Goal: Transaction & Acquisition: Purchase product/service

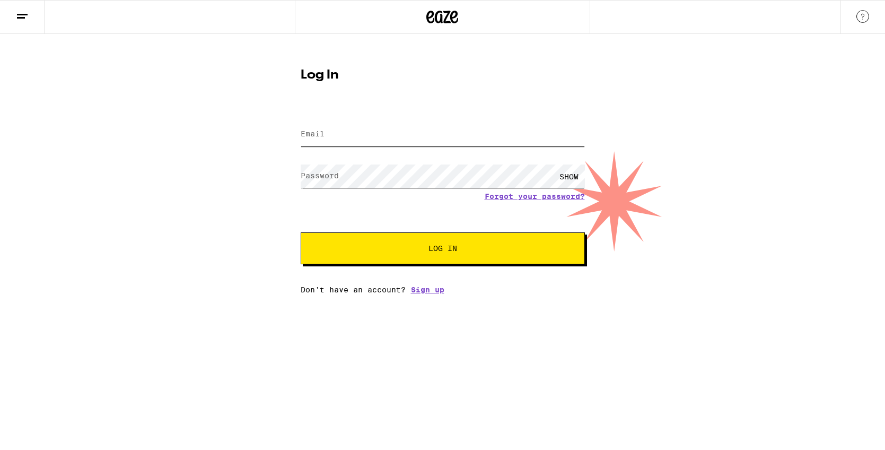
click at [416, 139] on input "Email" at bounding box center [443, 134] width 284 height 24
type input "[EMAIL_ADDRESS][DOMAIN_NAME]"
click at [564, 170] on div "SHOW" at bounding box center [569, 176] width 32 height 24
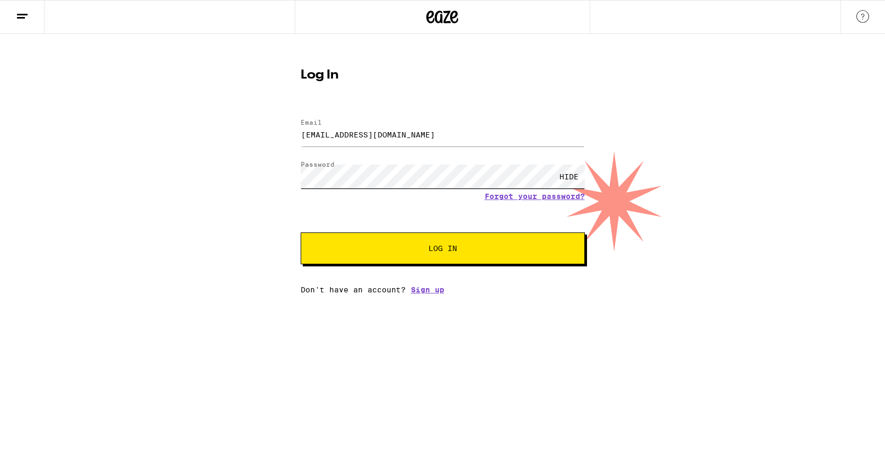
click at [301, 232] on button "Log In" at bounding box center [443, 248] width 284 height 32
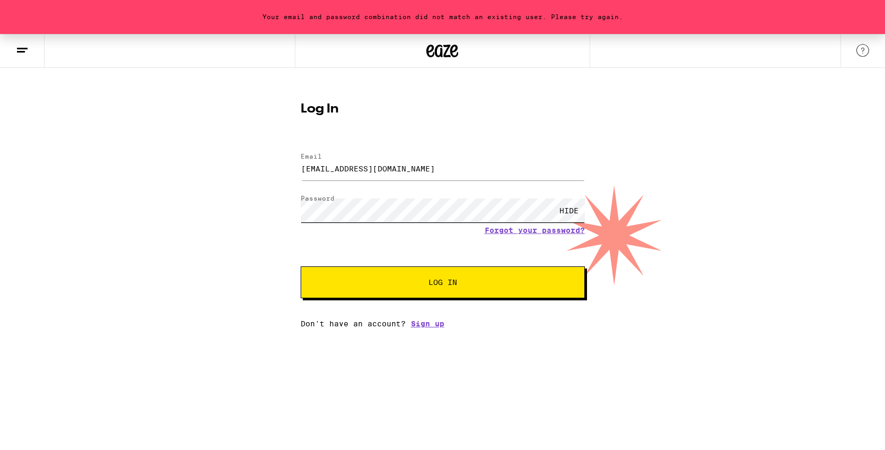
click at [194, 166] on div "Your email and password combination did not match an existing user. Please try …" at bounding box center [442, 181] width 885 height 294
click at [301, 266] on button "Log In" at bounding box center [443, 282] width 284 height 32
click at [567, 210] on div "HIDE" at bounding box center [569, 210] width 32 height 24
click at [262, 187] on div "Your email and password combination did not match an existing user. Please try …" at bounding box center [442, 181] width 885 height 294
click at [397, 282] on span "Log In" at bounding box center [443, 281] width 198 height 7
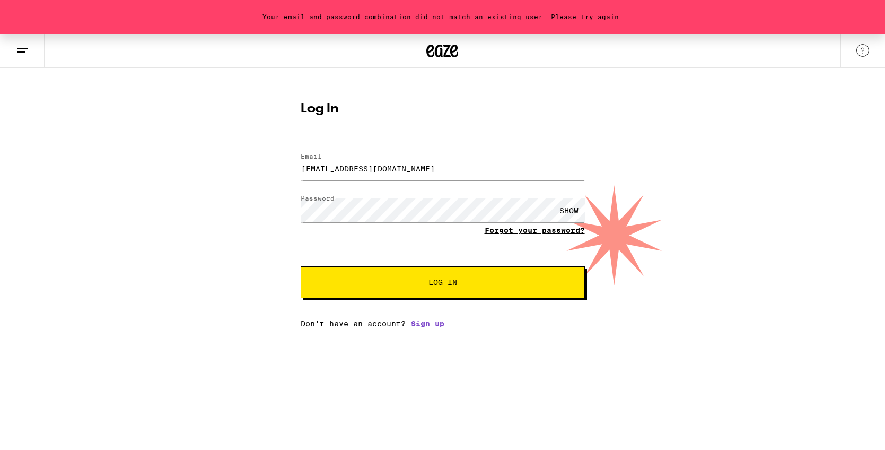
click at [555, 232] on link "Forgot your password?" at bounding box center [535, 230] width 100 height 8
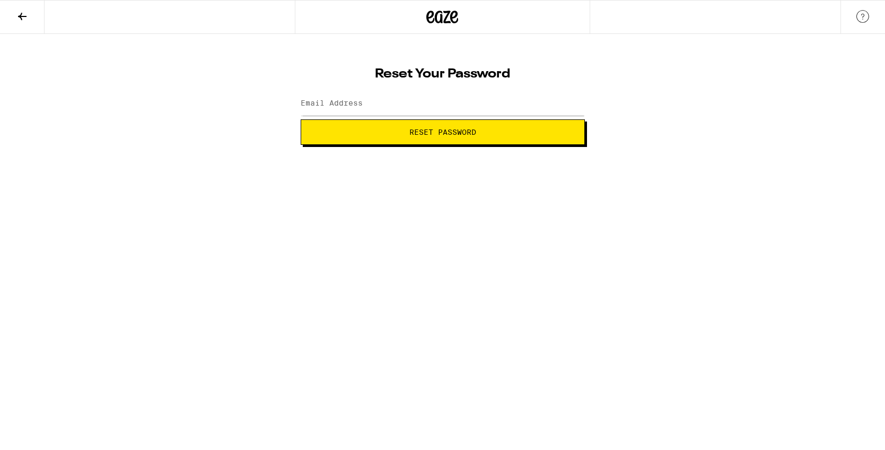
click at [428, 116] on div at bounding box center [443, 103] width 284 height 31
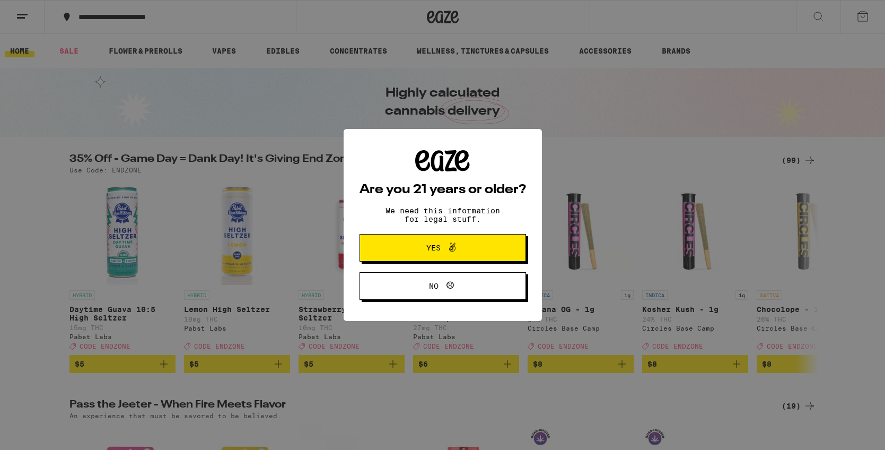
click at [472, 247] on span "Yes" at bounding box center [442, 248] width 81 height 14
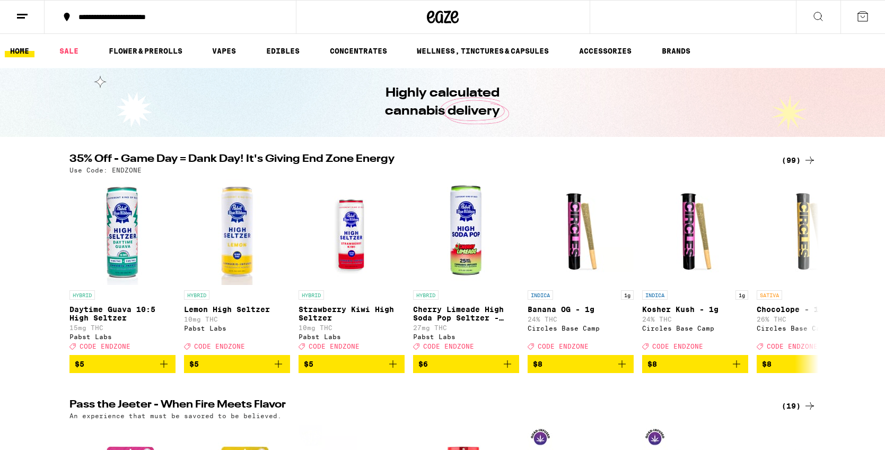
click at [867, 18] on icon at bounding box center [863, 17] width 10 height 10
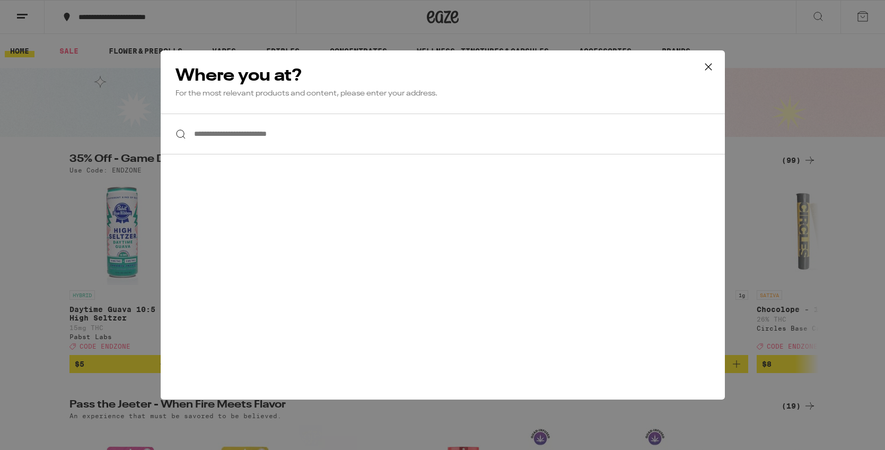
click at [705, 66] on icon at bounding box center [708, 67] width 16 height 16
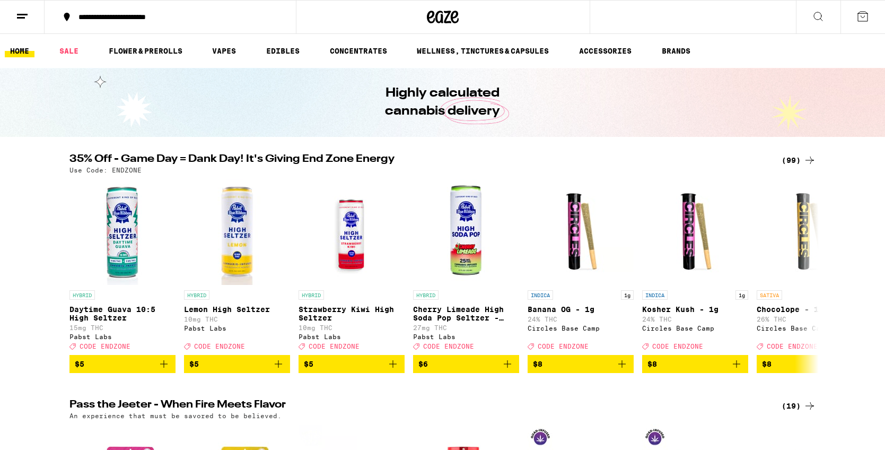
click at [32, 16] on button at bounding box center [22, 17] width 45 height 33
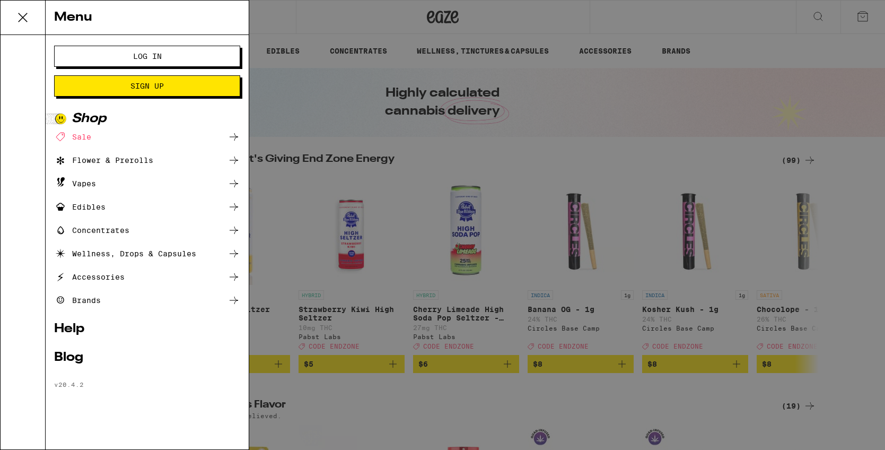
click at [152, 52] on span "Log In" at bounding box center [147, 55] width 29 height 7
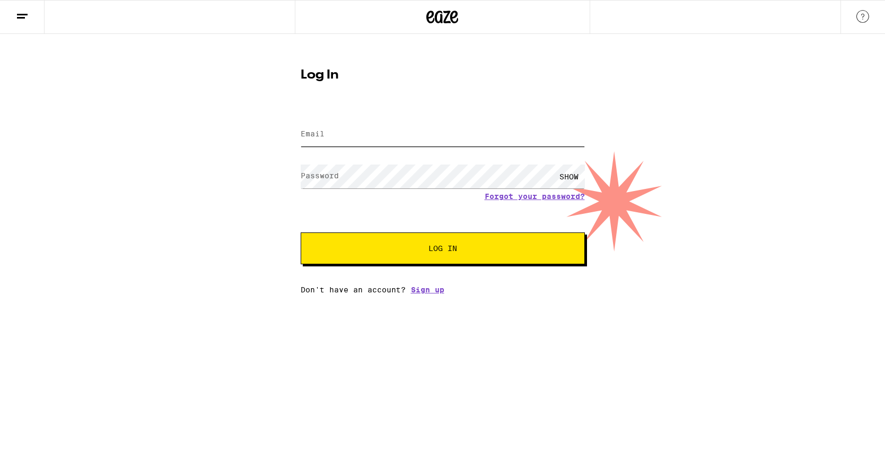
click at [435, 138] on input "Email" at bounding box center [443, 134] width 284 height 24
type input "[EMAIL_ADDRESS][DOMAIN_NAME]"
click at [301, 232] on button "Log In" at bounding box center [443, 248] width 284 height 32
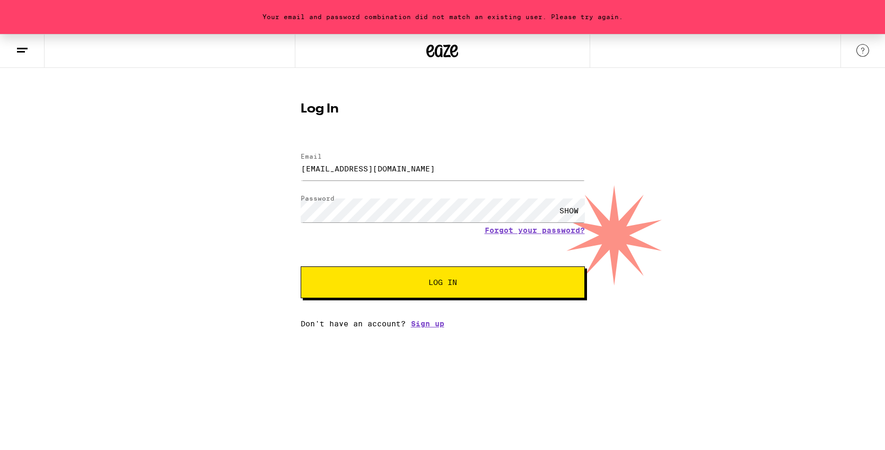
click at [489, 296] on button "Log In" at bounding box center [443, 282] width 284 height 32
click at [509, 230] on link "Forgot your password?" at bounding box center [535, 230] width 100 height 8
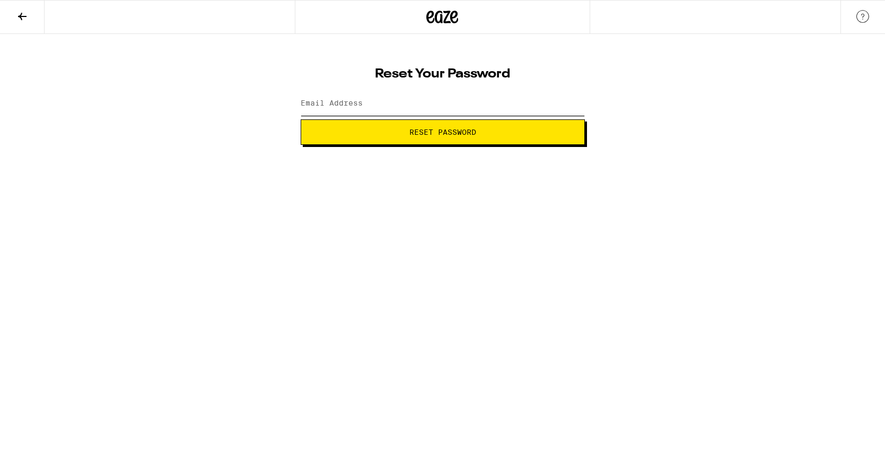
click at [420, 101] on input "Email Address" at bounding box center [443, 104] width 284 height 24
type input "[EMAIL_ADDRESS][DOMAIN_NAME]"
click at [409, 134] on span "Reset Password" at bounding box center [442, 131] width 67 height 7
click at [572, 103] on div "SHOW" at bounding box center [569, 104] width 32 height 24
click at [508, 133] on span "Submit" at bounding box center [443, 131] width 266 height 7
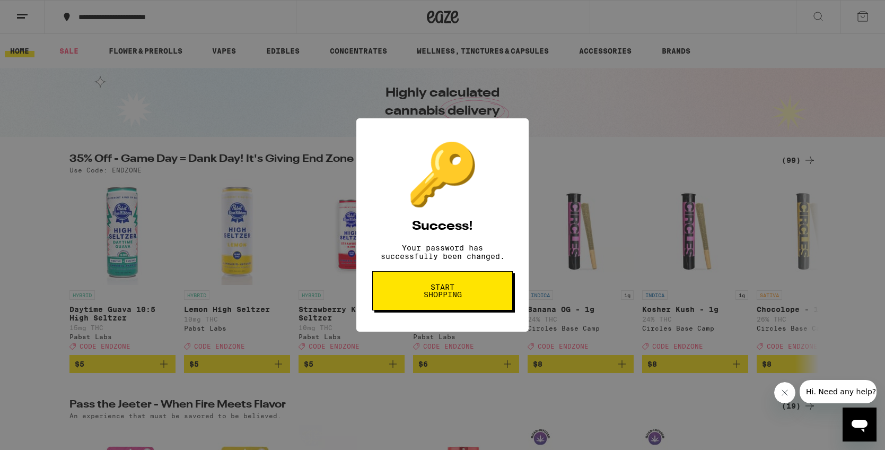
click at [490, 276] on button "Start shopping" at bounding box center [442, 290] width 140 height 39
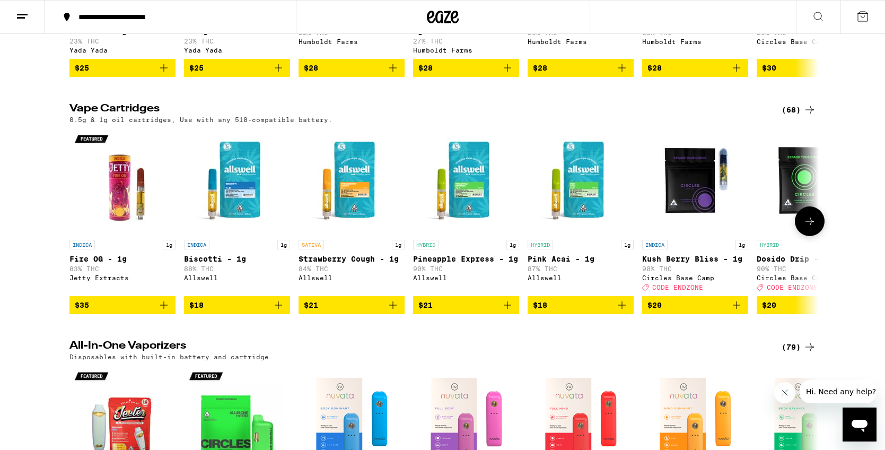
scroll to position [1260, 0]
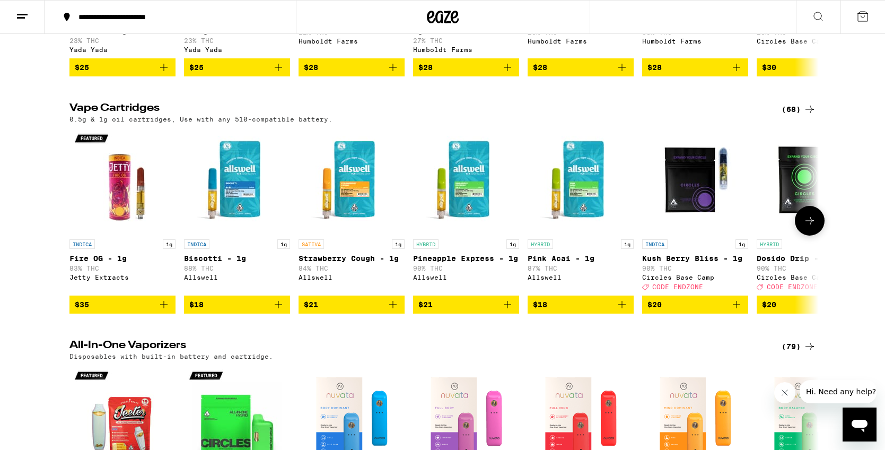
click at [810, 235] on button at bounding box center [810, 221] width 30 height 30
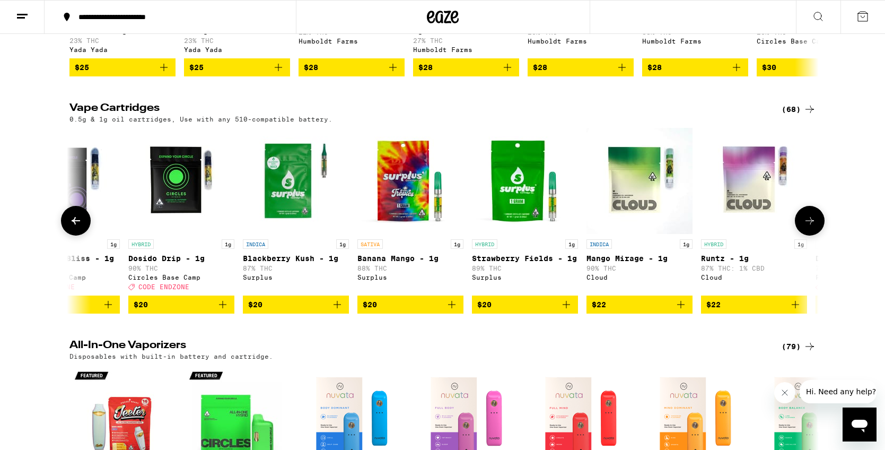
scroll to position [0, 631]
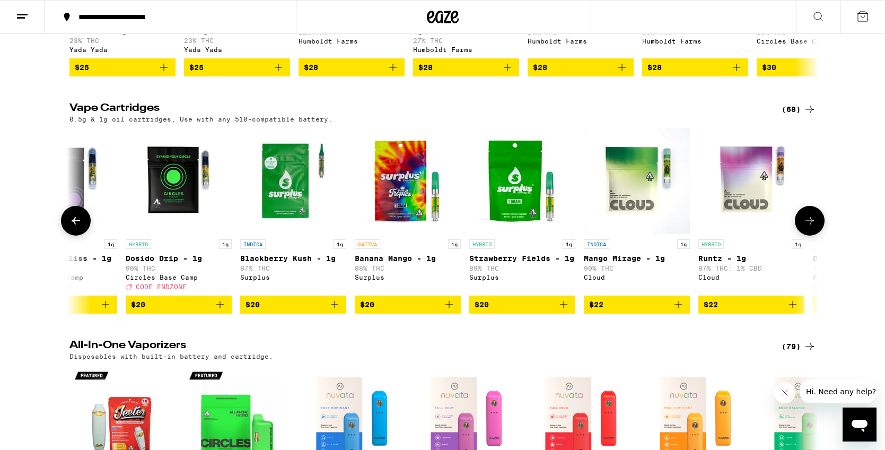
click at [73, 235] on button at bounding box center [76, 221] width 30 height 30
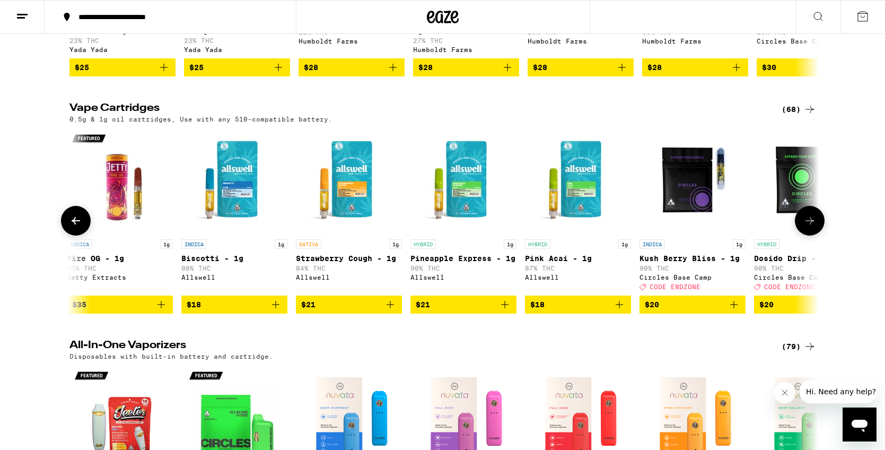
scroll to position [0, 0]
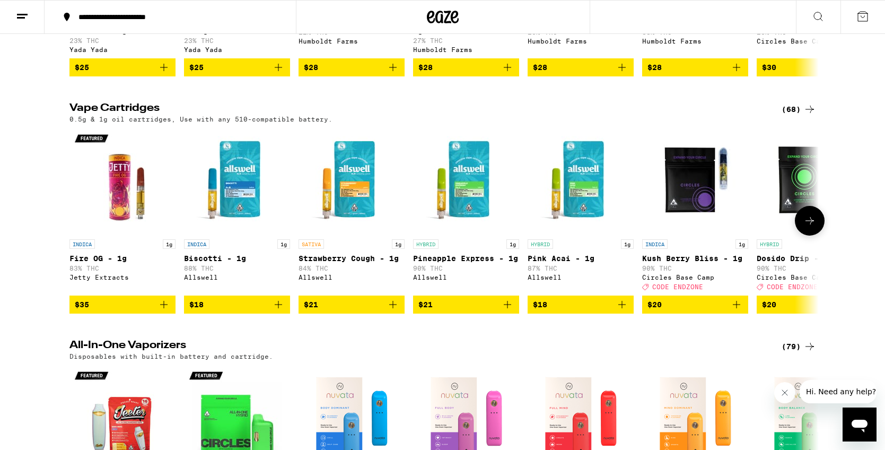
click at [813, 227] on icon at bounding box center [809, 220] width 13 height 13
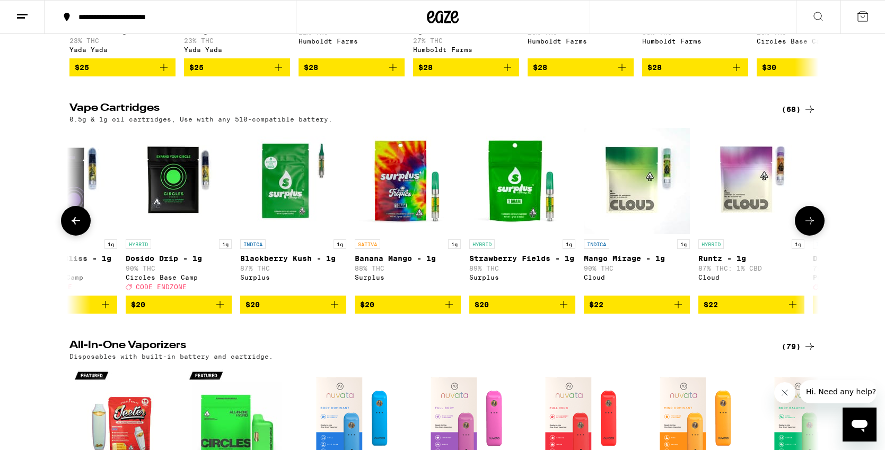
click at [813, 227] on icon at bounding box center [809, 220] width 13 height 13
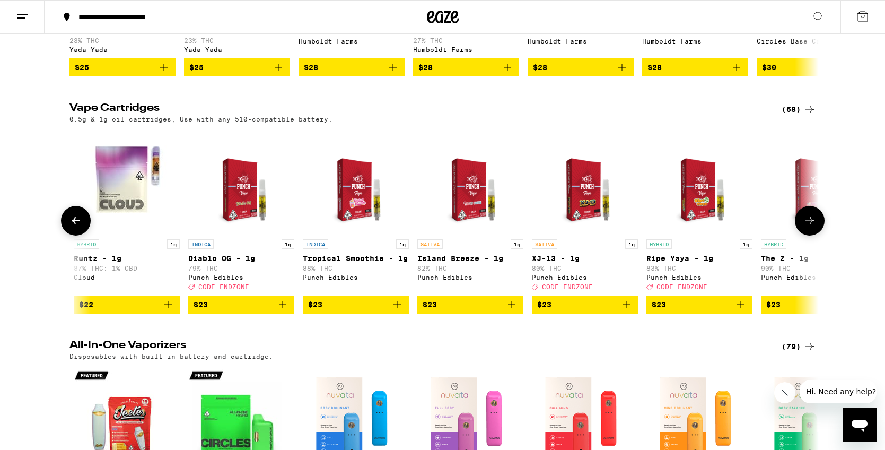
scroll to position [0, 1262]
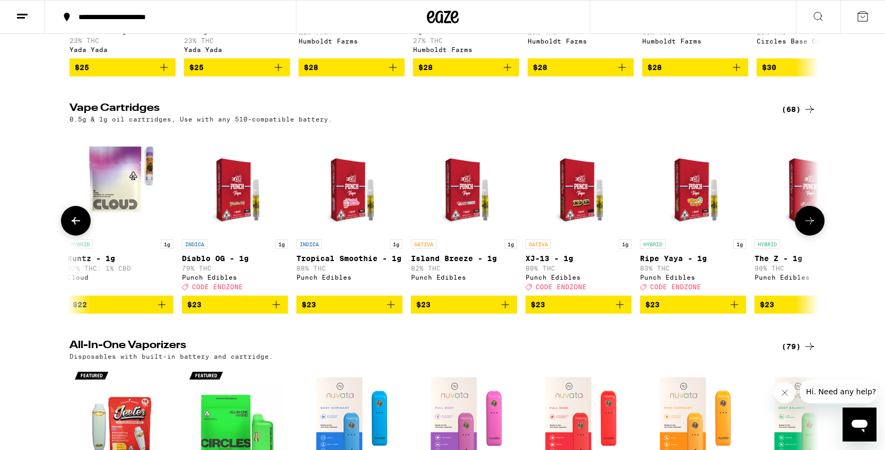
click at [813, 227] on icon at bounding box center [809, 220] width 13 height 13
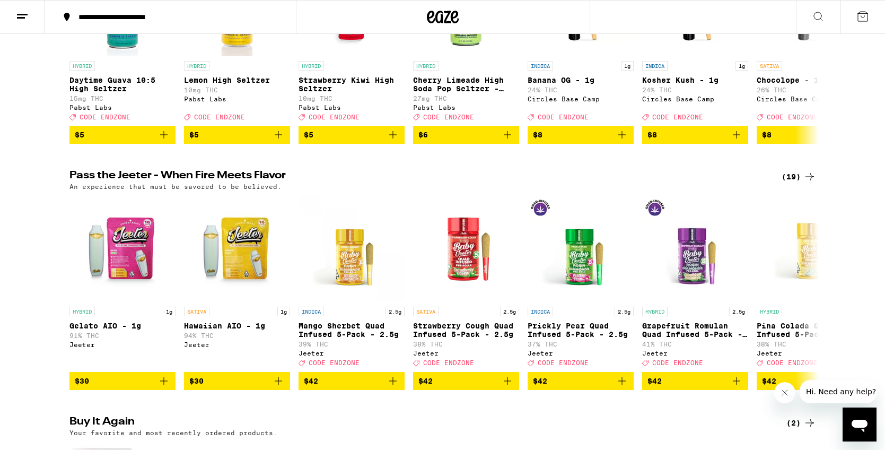
scroll to position [0, 0]
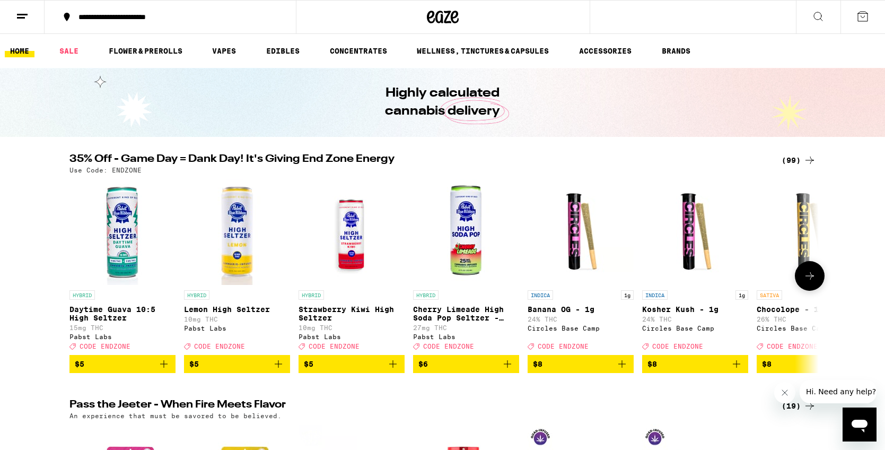
click at [812, 278] on icon at bounding box center [809, 275] width 13 height 13
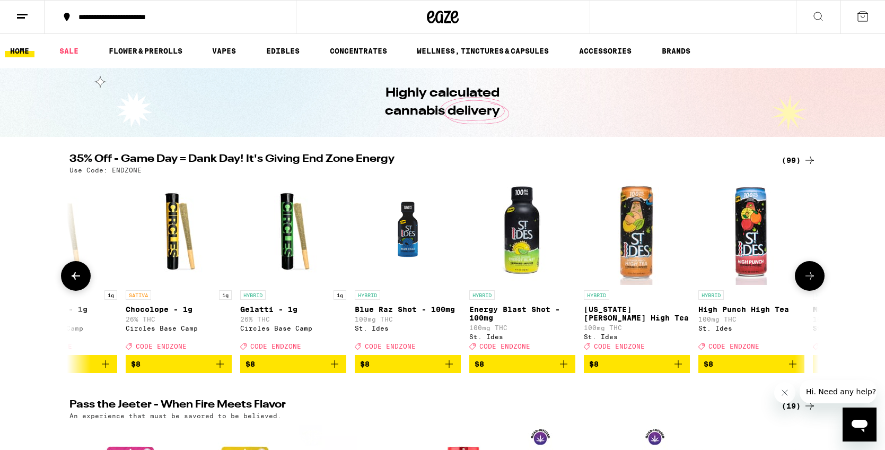
click at [812, 278] on icon at bounding box center [809, 275] width 13 height 13
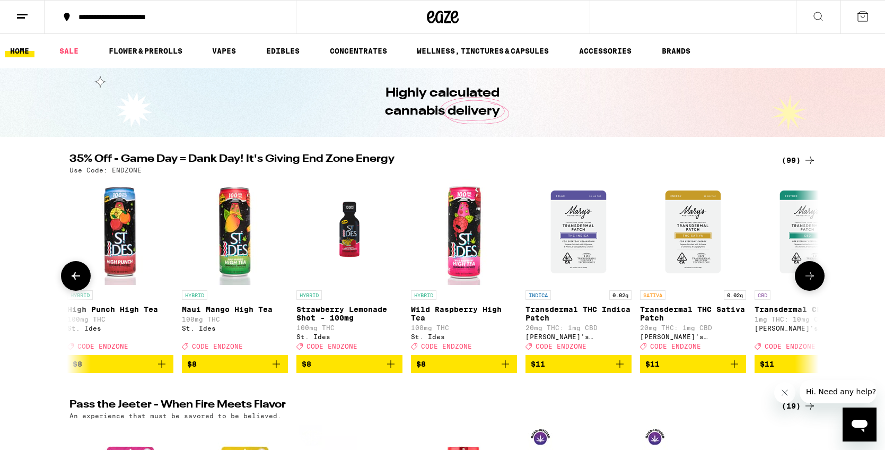
click at [812, 278] on icon at bounding box center [809, 275] width 13 height 13
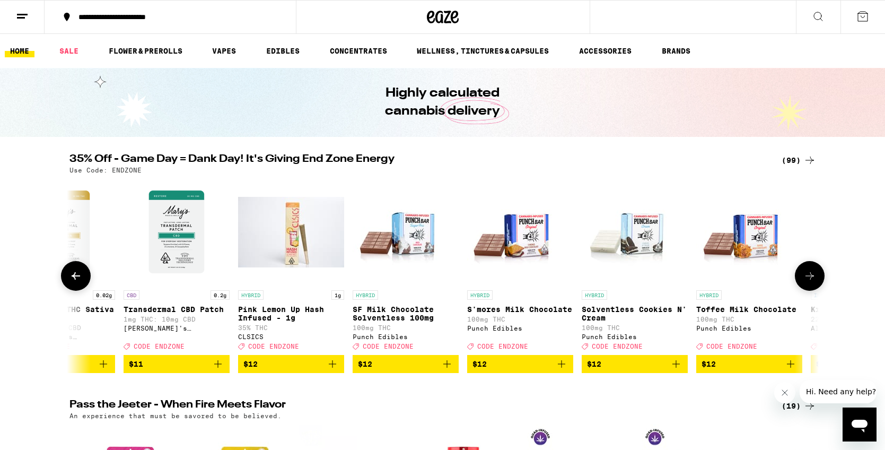
click at [812, 278] on icon at bounding box center [809, 275] width 13 height 13
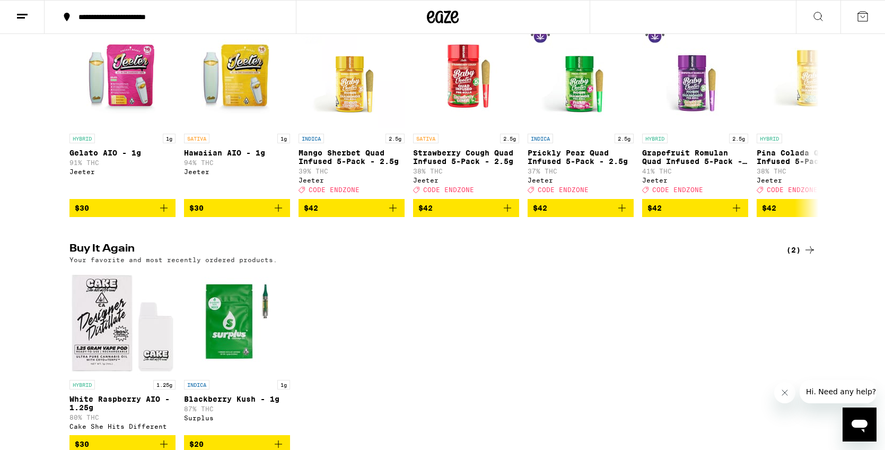
scroll to position [401, 0]
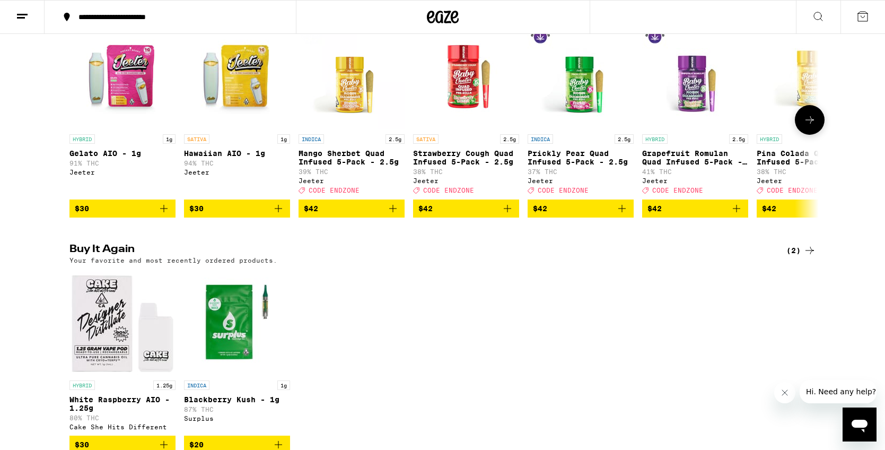
click at [807, 126] on icon at bounding box center [809, 119] width 13 height 13
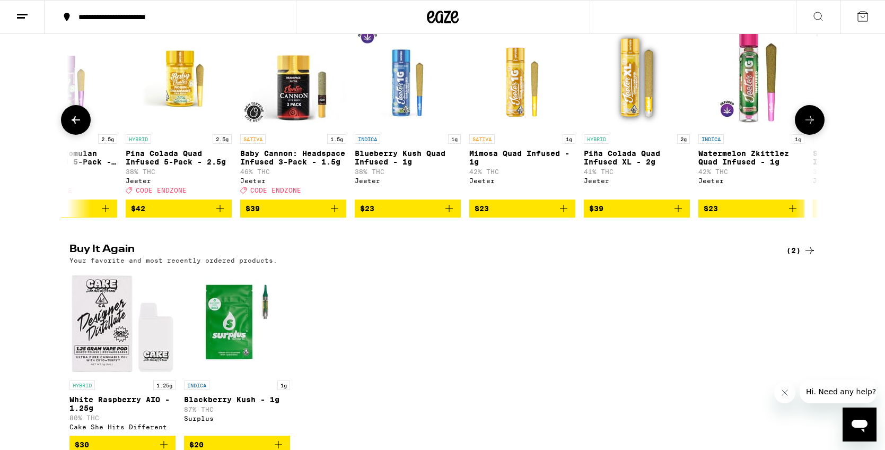
click at [807, 126] on icon at bounding box center [809, 119] width 13 height 13
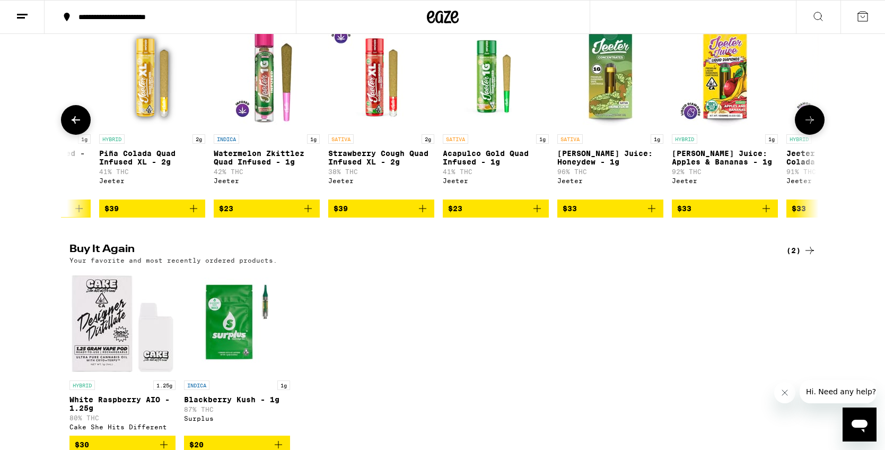
scroll to position [0, 1262]
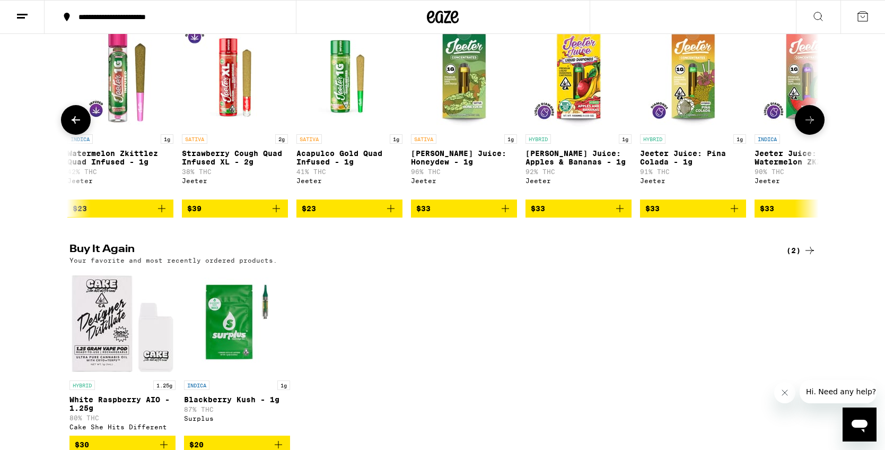
click at [807, 126] on icon at bounding box center [809, 119] width 13 height 13
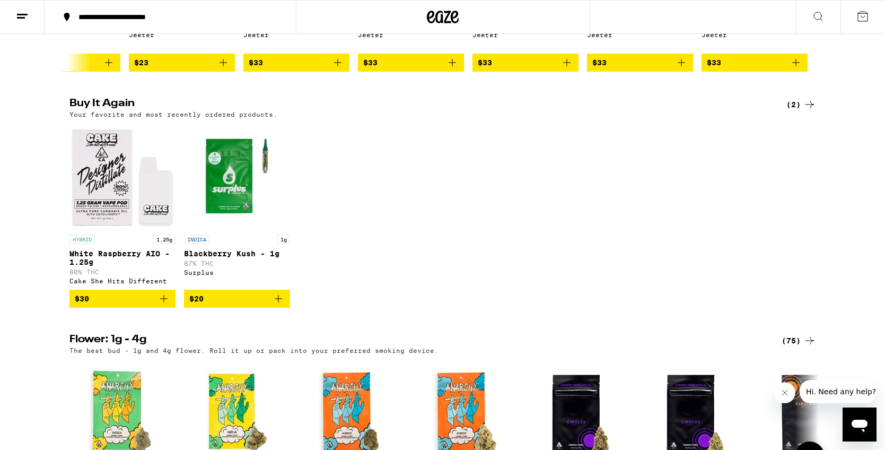
scroll to position [547, 0]
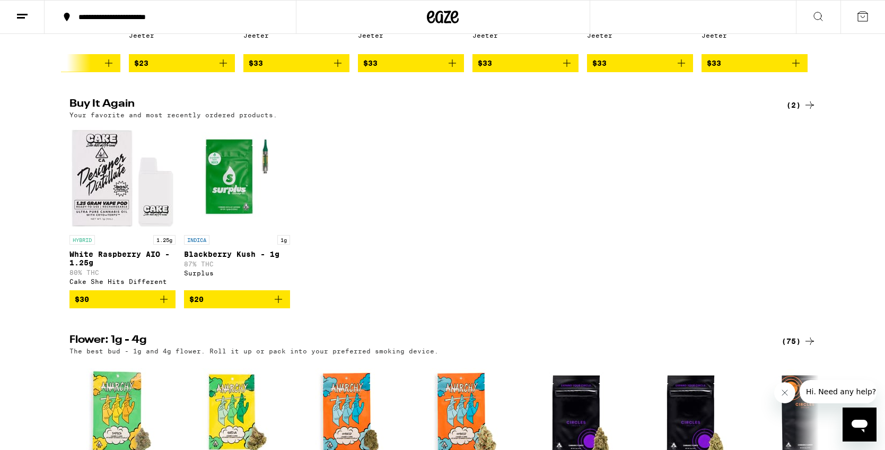
click at [278, 305] on icon "Add to bag" at bounding box center [278, 299] width 13 height 13
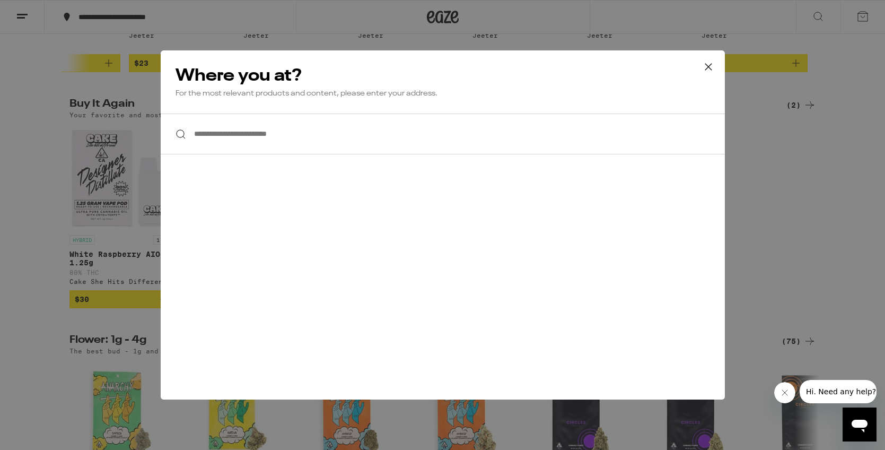
click at [375, 135] on input "**********" at bounding box center [443, 133] width 564 height 41
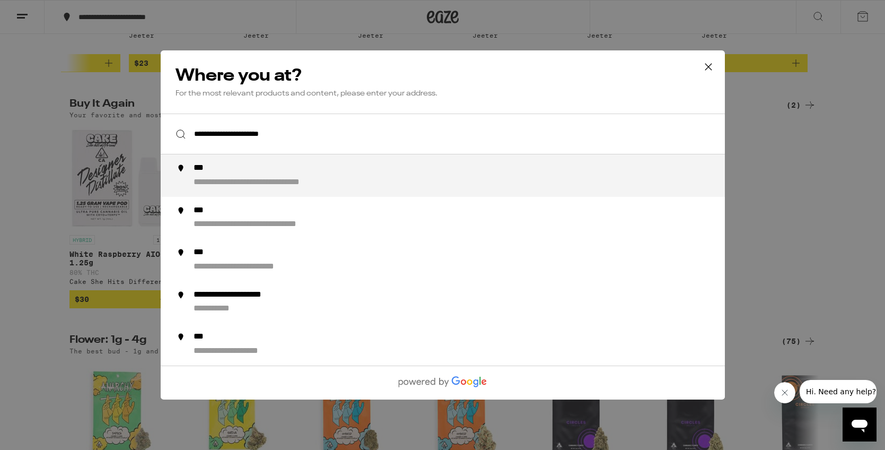
click at [341, 184] on div "**********" at bounding box center [283, 182] width 181 height 11
type input "**********"
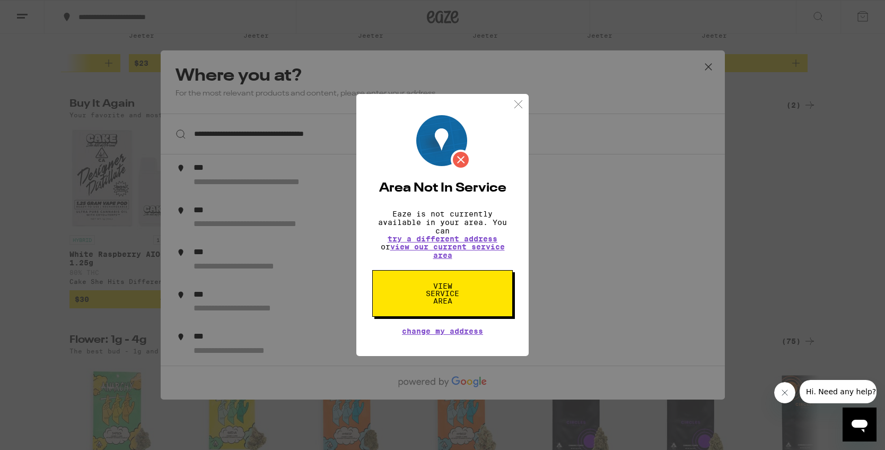
click at [444, 302] on span "View Service Area" at bounding box center [442, 293] width 55 height 22
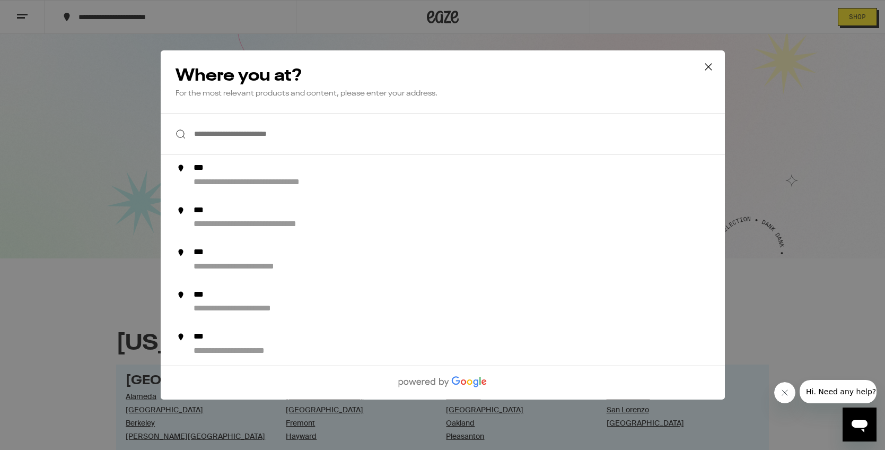
click at [327, 137] on input "**********" at bounding box center [443, 133] width 564 height 41
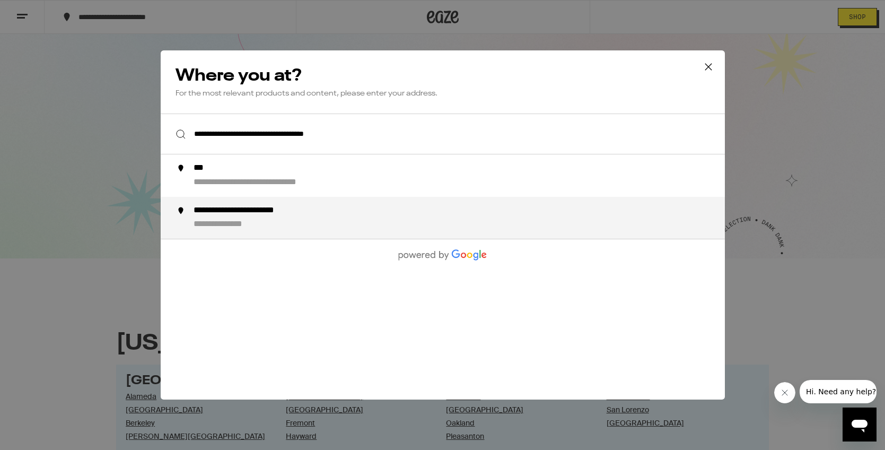
click at [279, 210] on div "**********" at bounding box center [261, 210] width 137 height 11
type input "**********"
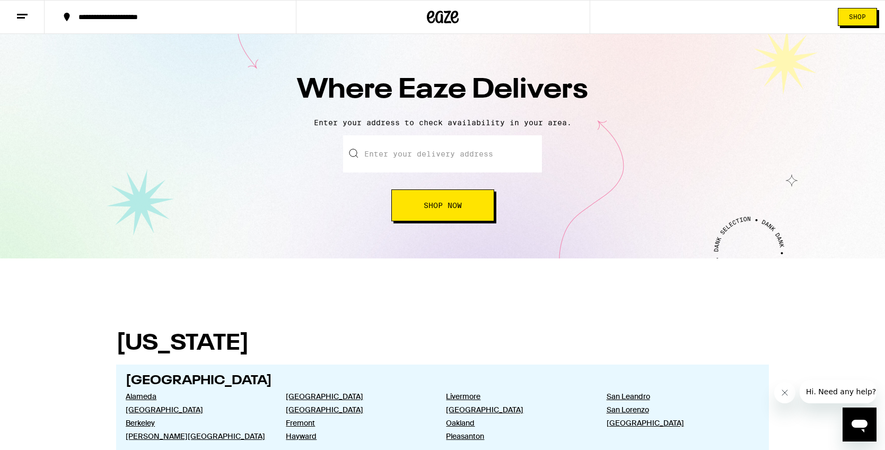
click at [442, 150] on input "text" at bounding box center [442, 153] width 199 height 37
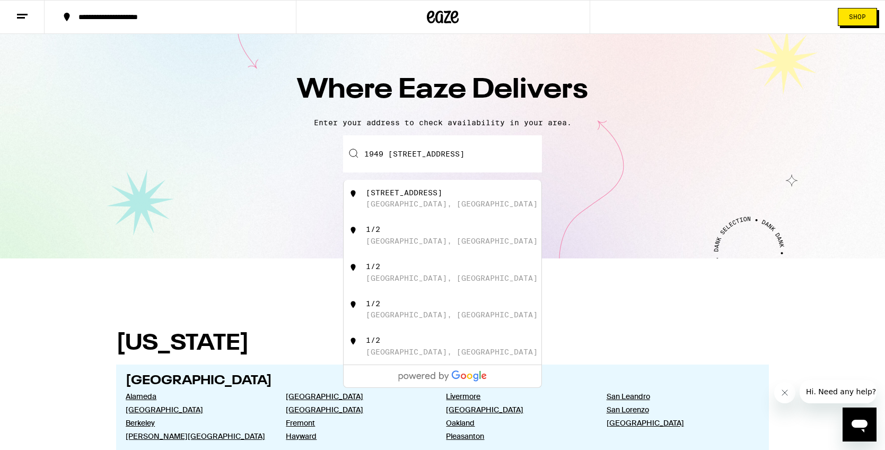
click at [442, 193] on div "1949 Vista Del Mar Avenue" at bounding box center [404, 192] width 76 height 8
type input "1949 Vista Del Mar Avenue, Los Angeles, CA"
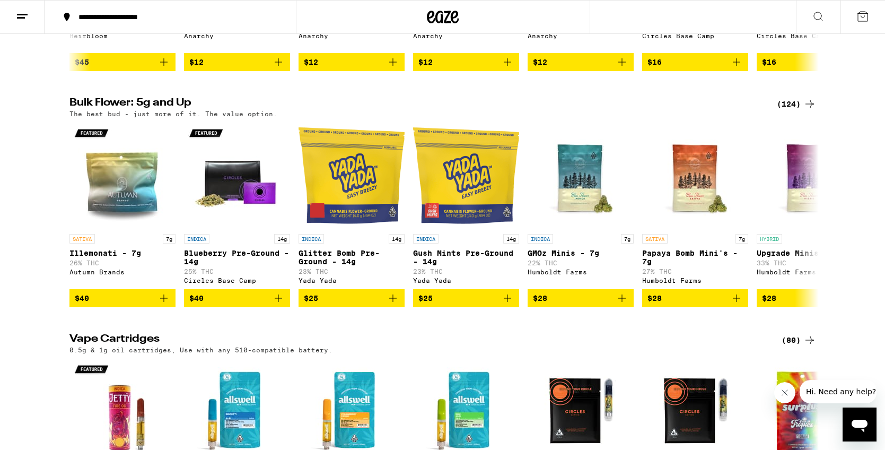
scroll to position [1232, 0]
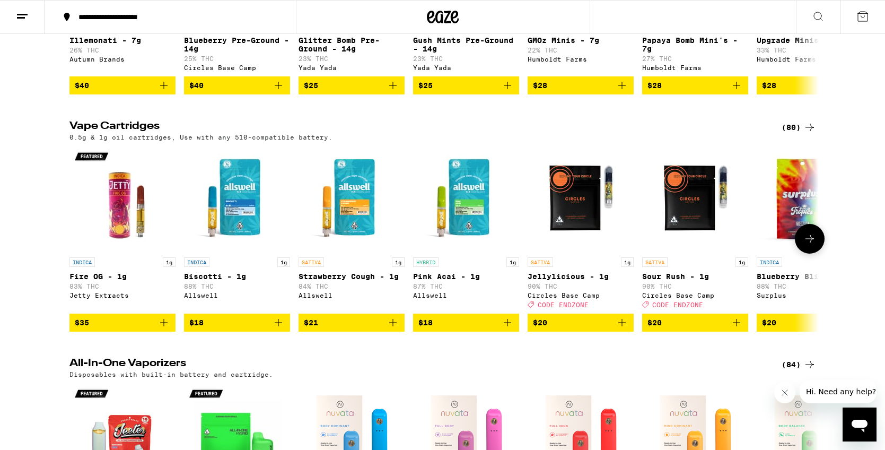
click at [507, 326] on icon "Add to bag" at bounding box center [507, 322] width 7 height 7
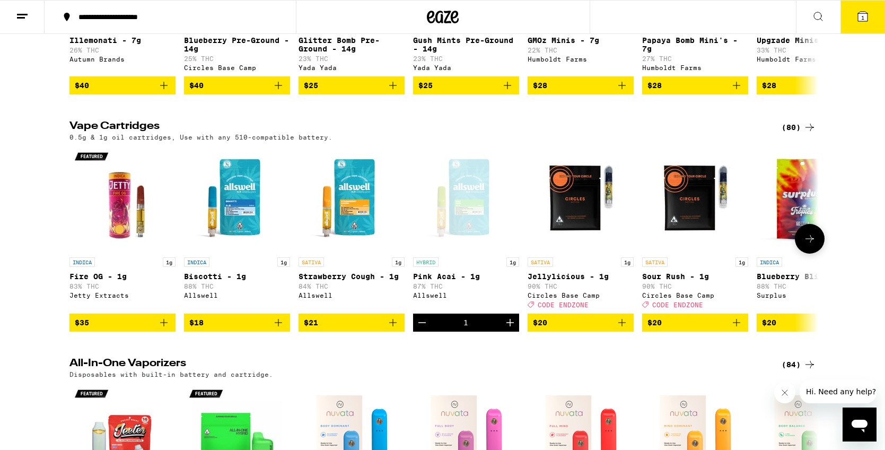
scroll to position [1266, 0]
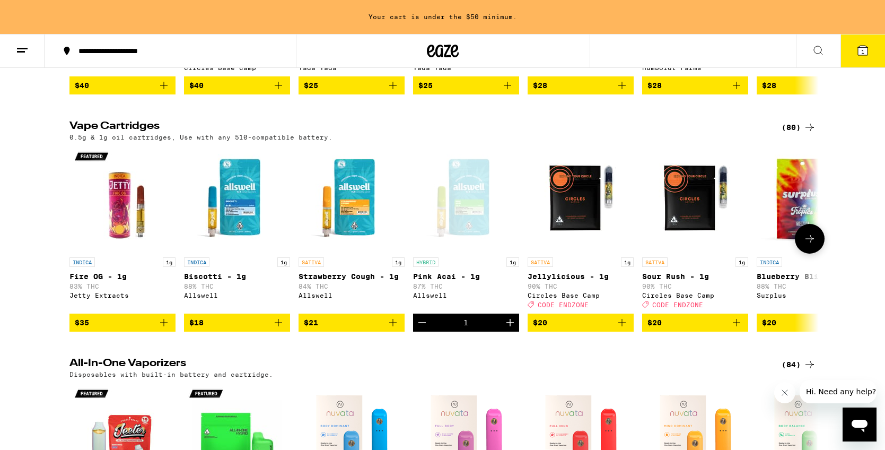
click at [810, 245] on icon at bounding box center [809, 238] width 13 height 13
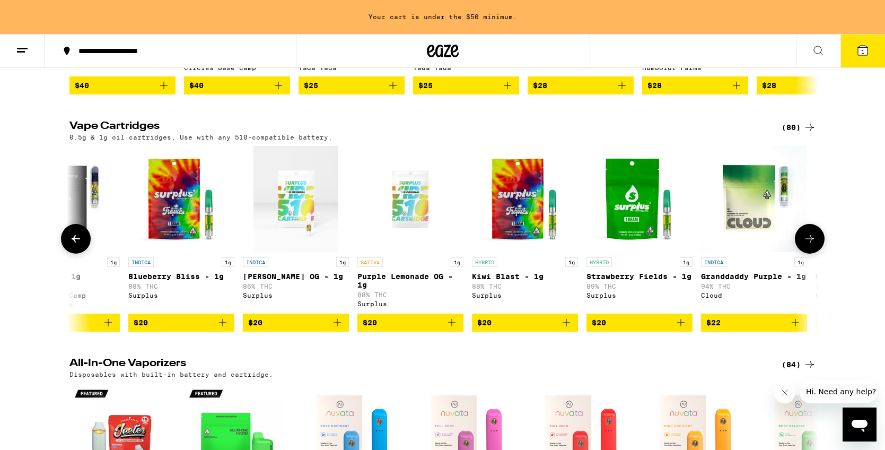
scroll to position [0, 631]
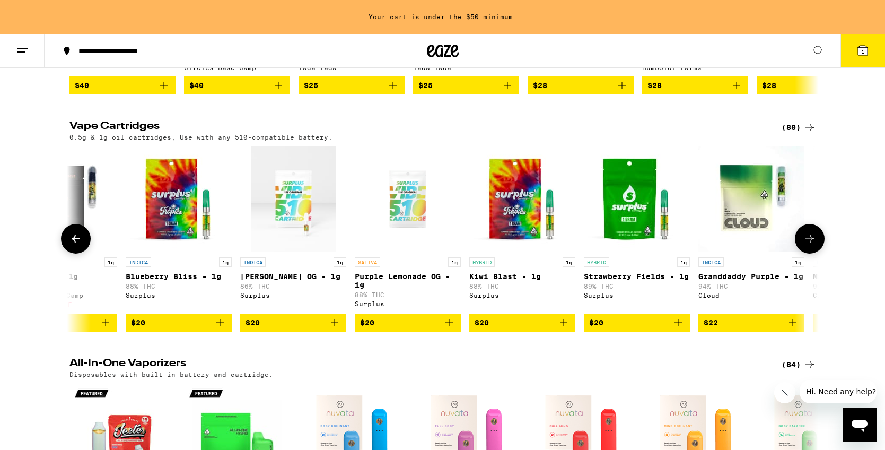
click at [815, 253] on div at bounding box center [810, 239] width 30 height 30
click at [72, 242] on icon at bounding box center [76, 238] width 8 height 7
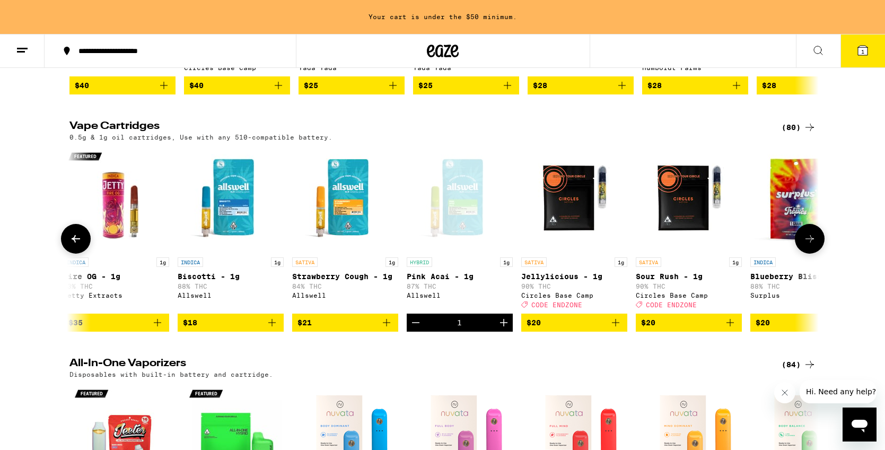
scroll to position [0, 0]
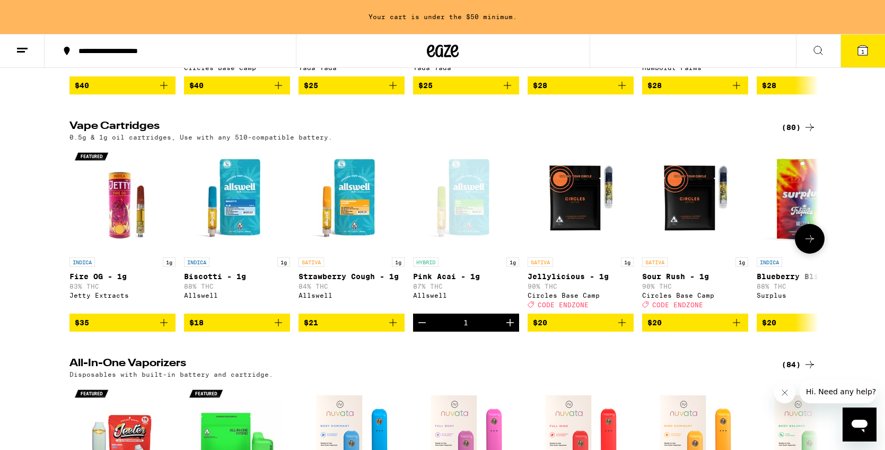
click at [810, 245] on icon at bounding box center [809, 238] width 13 height 13
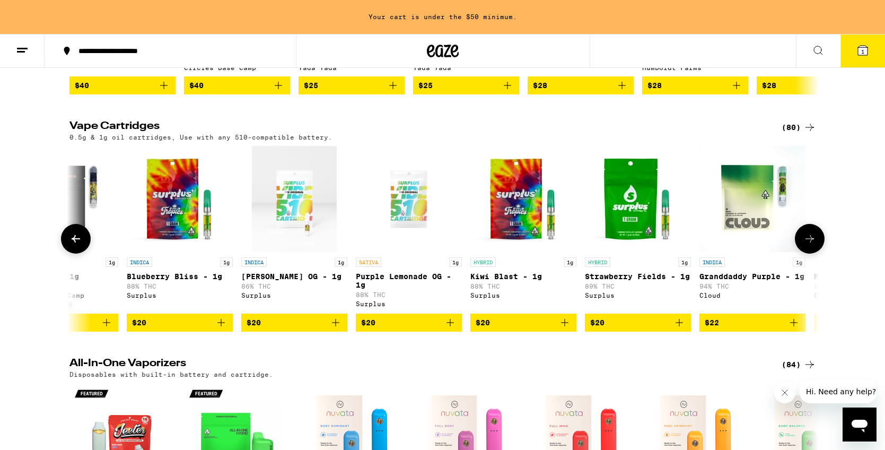
scroll to position [0, 631]
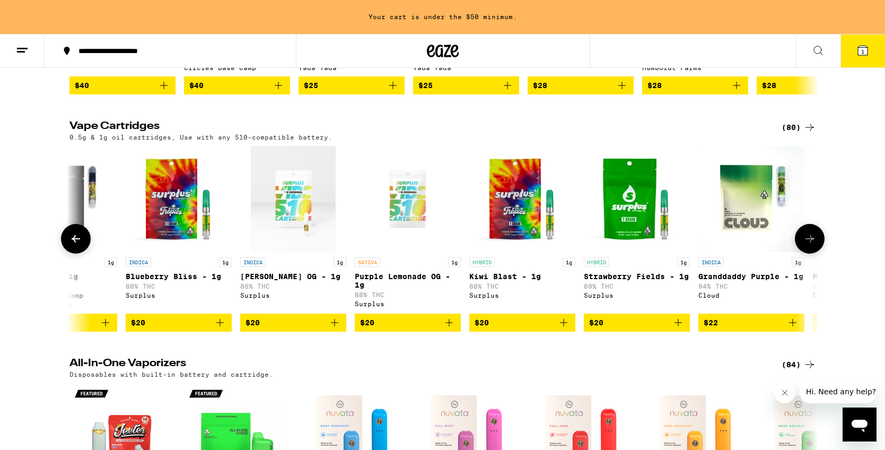
click at [810, 245] on icon at bounding box center [809, 238] width 13 height 13
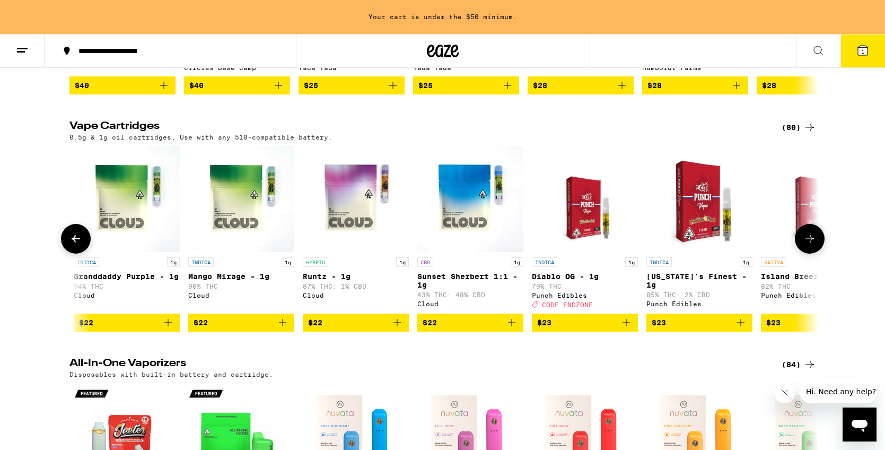
scroll to position [0, 1262]
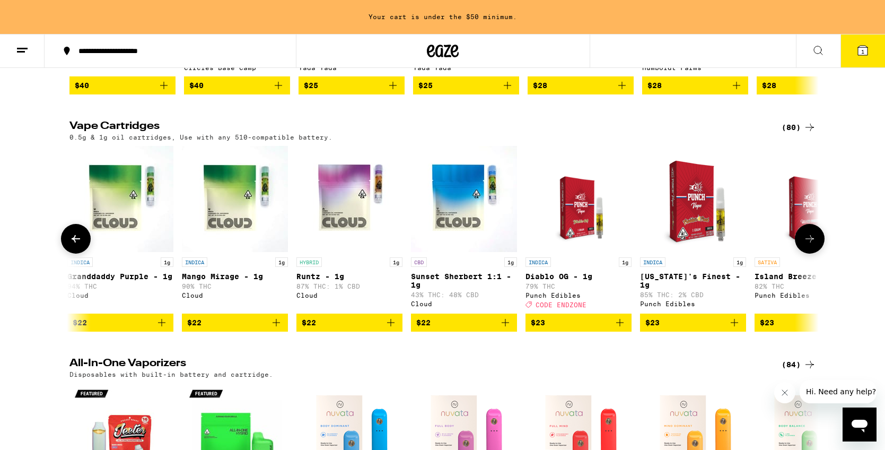
click at [74, 245] on icon at bounding box center [75, 238] width 13 height 13
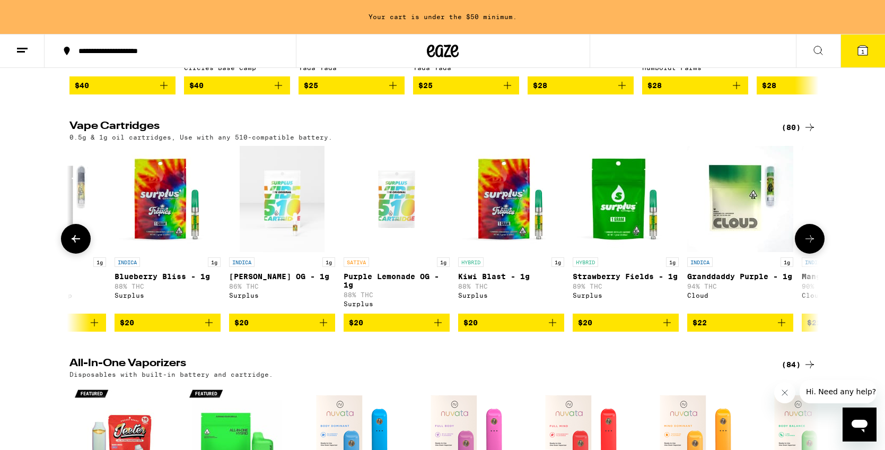
scroll to position [0, 631]
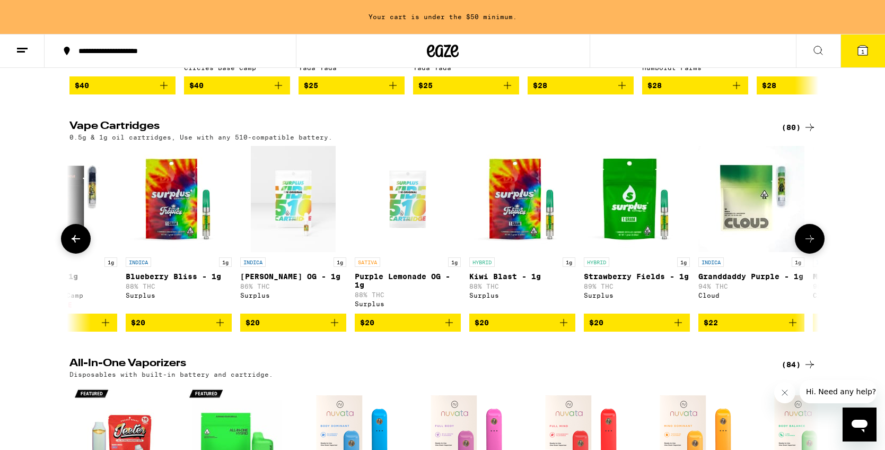
click at [74, 245] on icon at bounding box center [75, 238] width 13 height 13
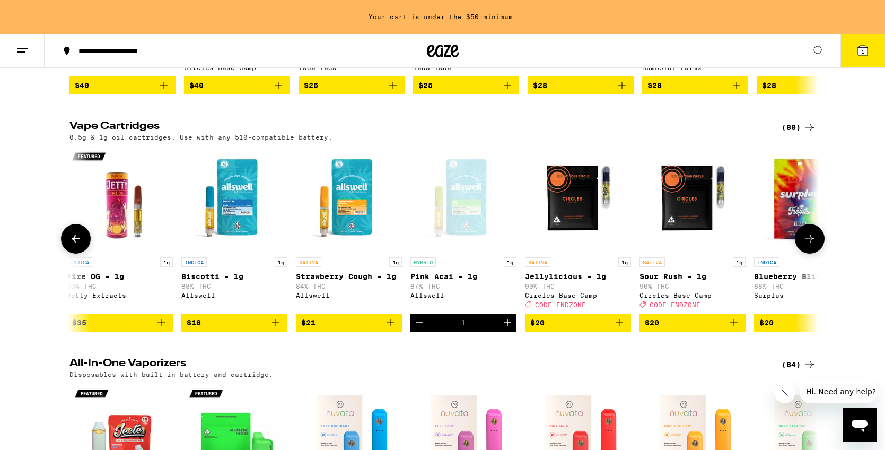
scroll to position [0, 0]
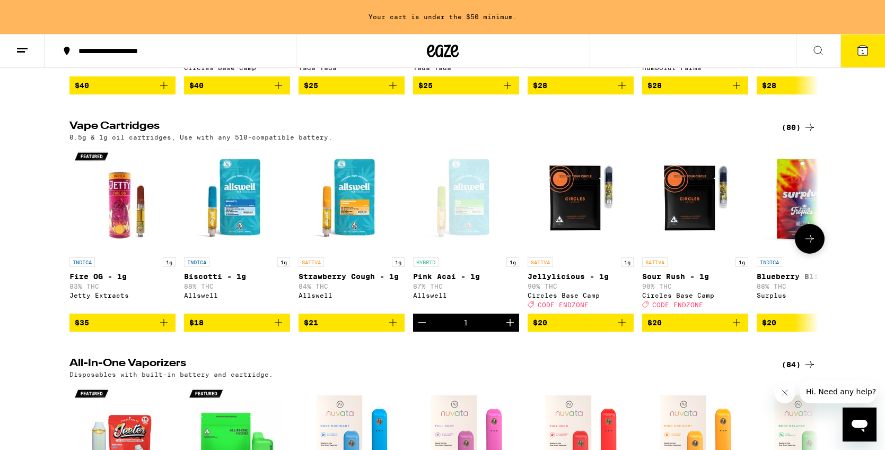
click at [814, 245] on icon at bounding box center [809, 238] width 13 height 13
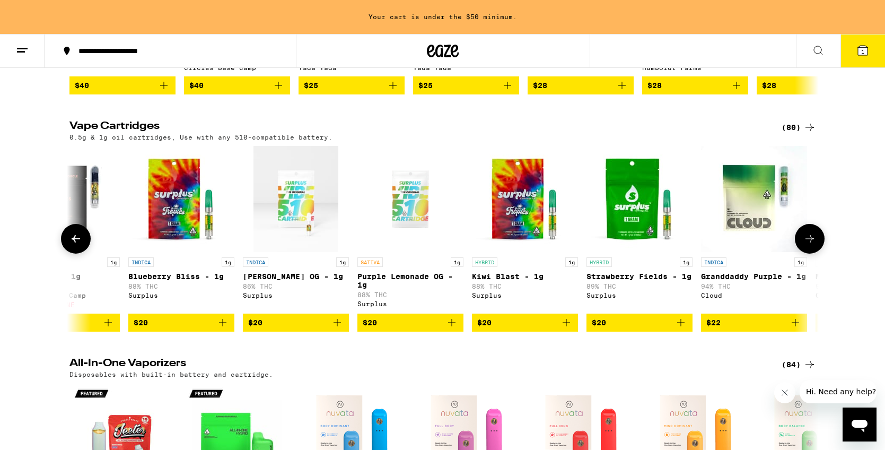
scroll to position [0, 631]
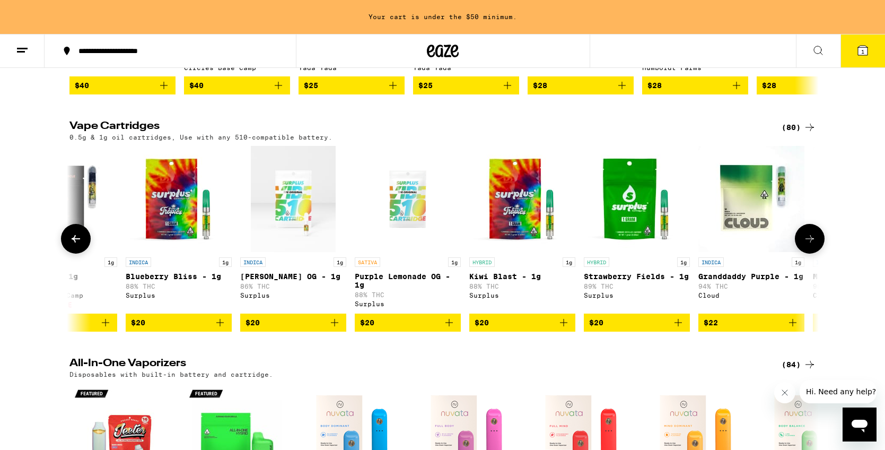
click at [222, 329] on icon "Add to bag" at bounding box center [220, 322] width 13 height 13
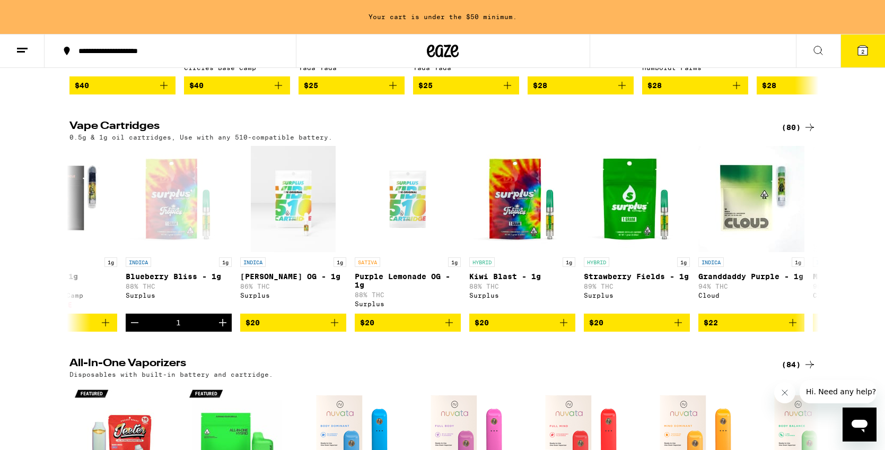
click at [858, 49] on icon at bounding box center [863, 51] width 10 height 10
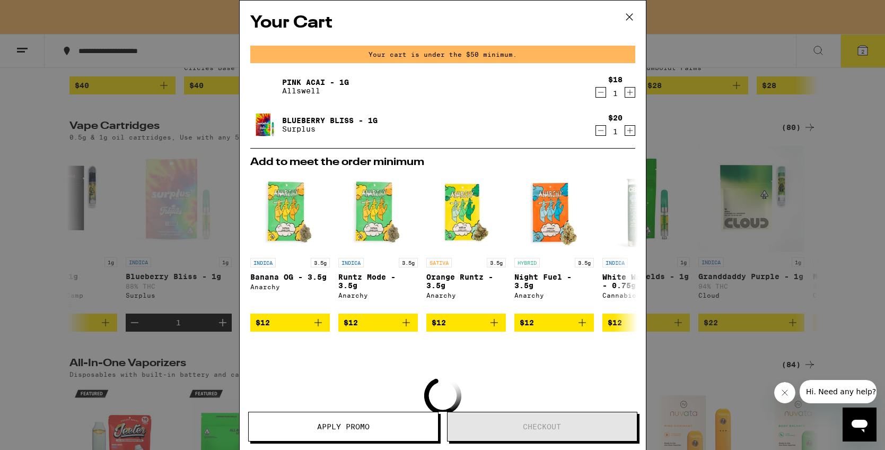
click at [410, 424] on span "Apply Promo" at bounding box center [343, 426] width 189 height 7
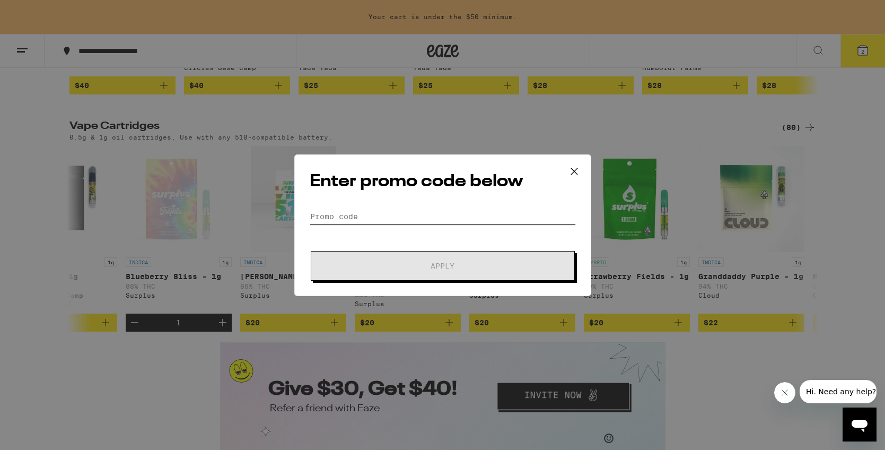
click at [478, 220] on input "Promo Code" at bounding box center [443, 216] width 266 height 16
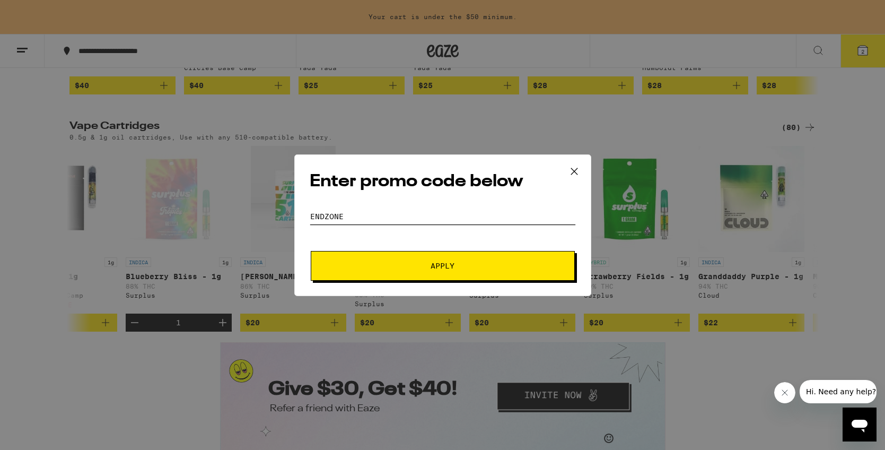
type input "ENDZONE"
click at [311, 251] on button "Apply" at bounding box center [443, 266] width 264 height 30
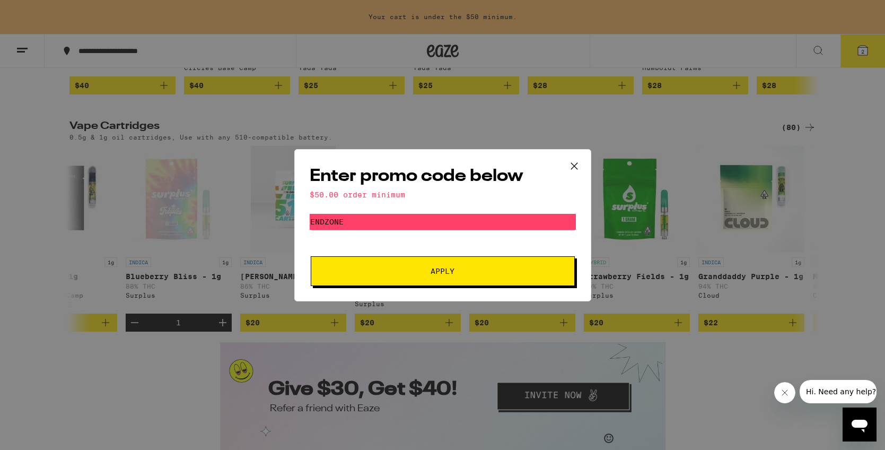
click at [441, 269] on span "Apply" at bounding box center [442, 270] width 24 height 7
click at [577, 170] on icon at bounding box center [574, 166] width 16 height 16
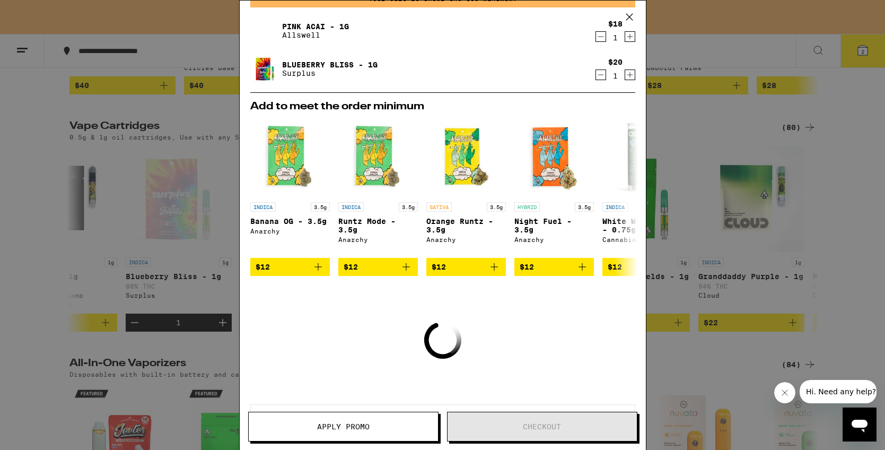
scroll to position [55, 0]
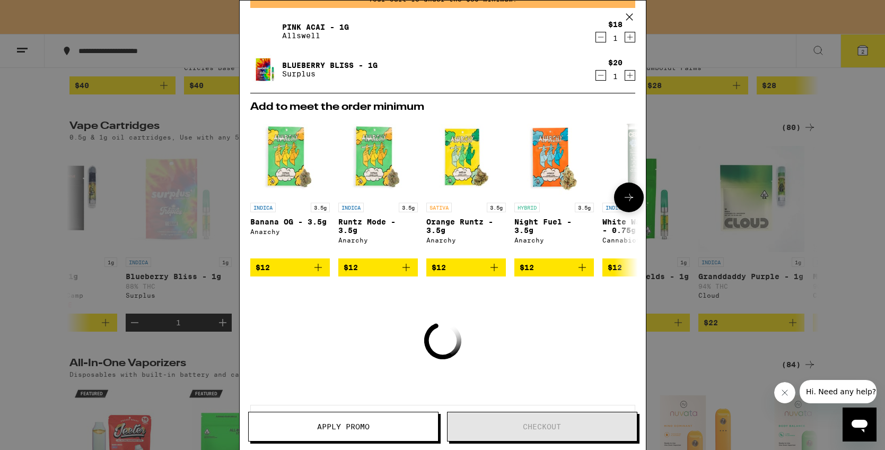
click at [626, 201] on icon at bounding box center [628, 197] width 13 height 13
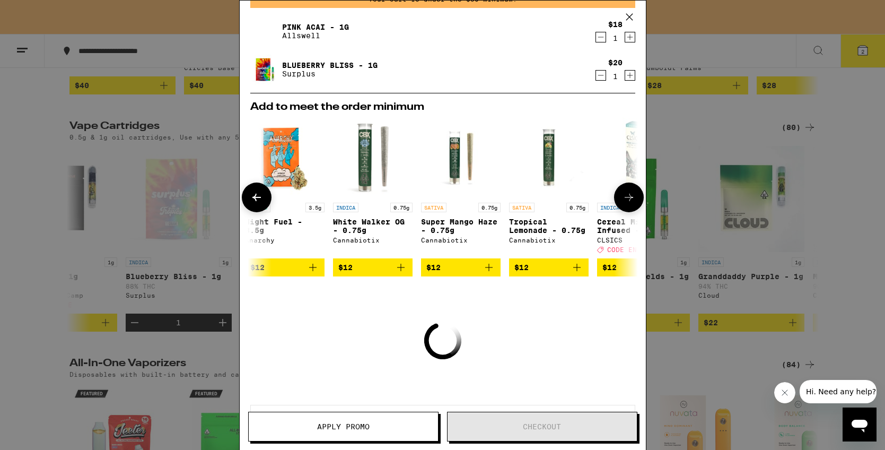
click at [626, 201] on icon at bounding box center [628, 197] width 13 height 13
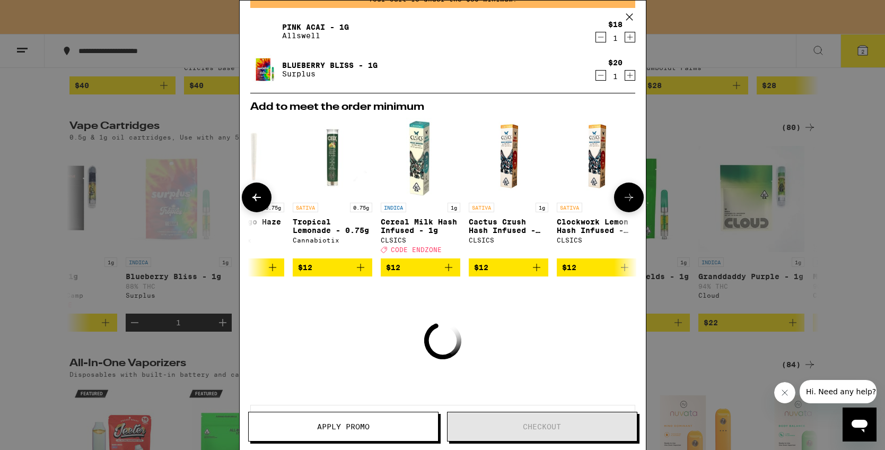
scroll to position [0, 495]
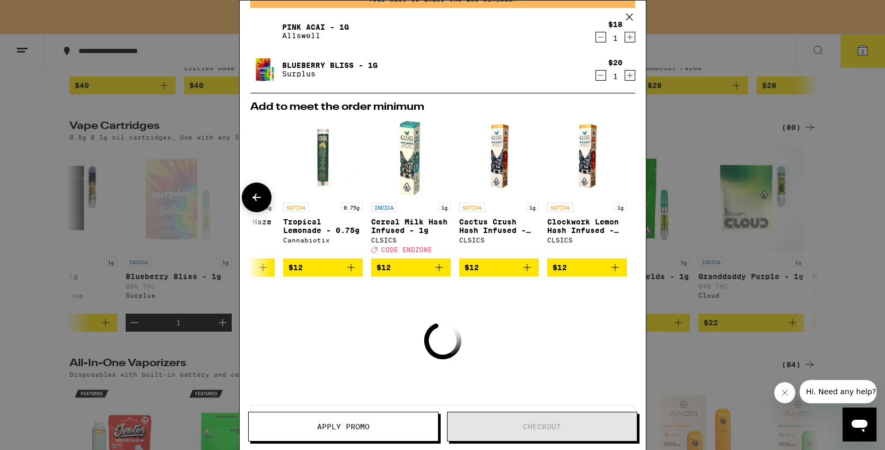
click at [626, 201] on div at bounding box center [629, 197] width 30 height 30
click at [395, 429] on span "Apply Promo" at bounding box center [343, 426] width 189 height 7
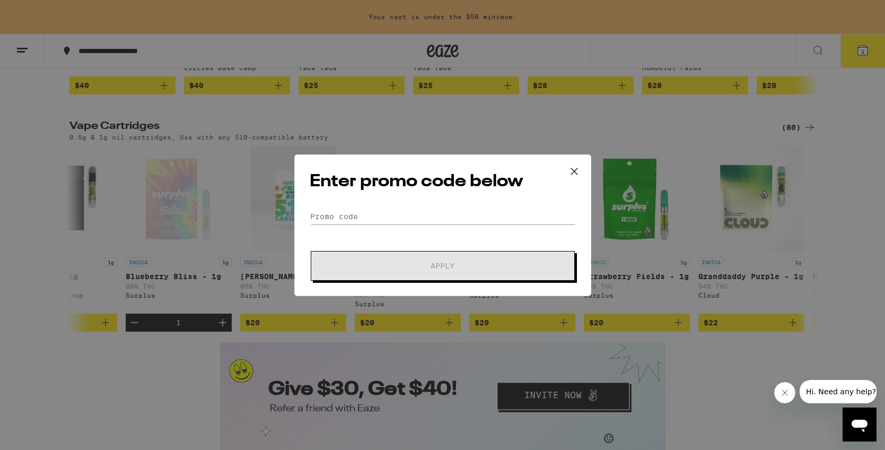
click at [570, 172] on icon at bounding box center [574, 171] width 16 height 16
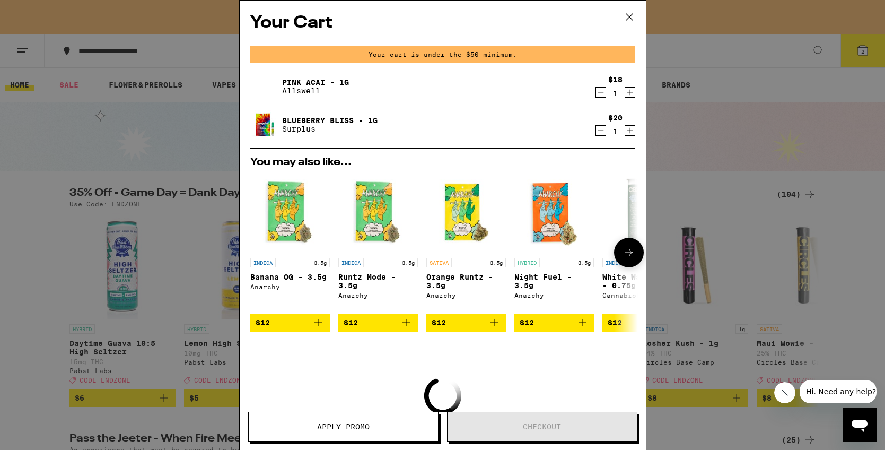
click at [625, 254] on icon at bounding box center [629, 252] width 8 height 7
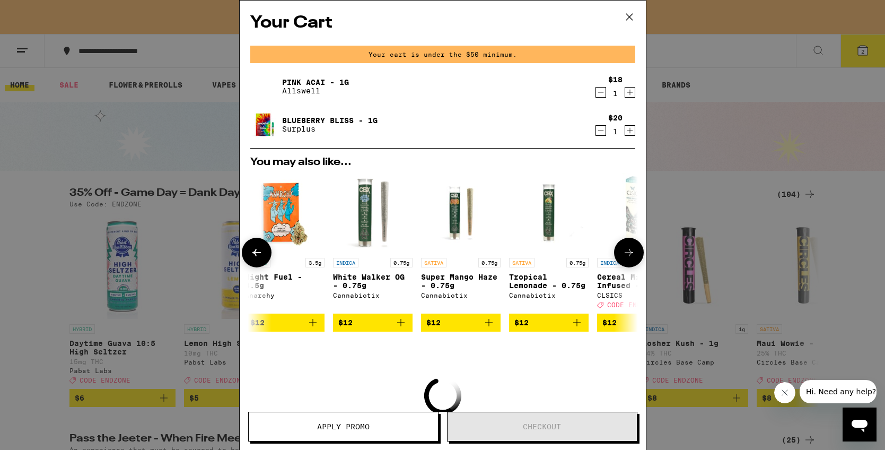
click at [625, 254] on icon at bounding box center [629, 252] width 8 height 7
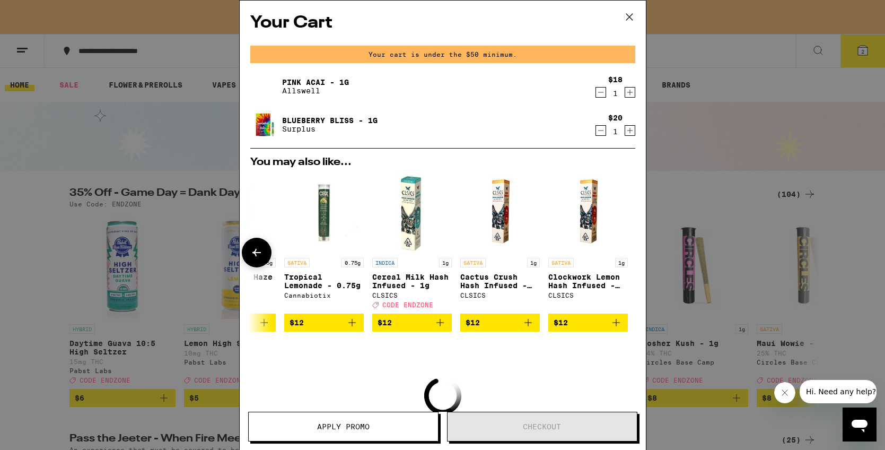
scroll to position [0, 495]
click at [255, 249] on icon at bounding box center [256, 252] width 13 height 13
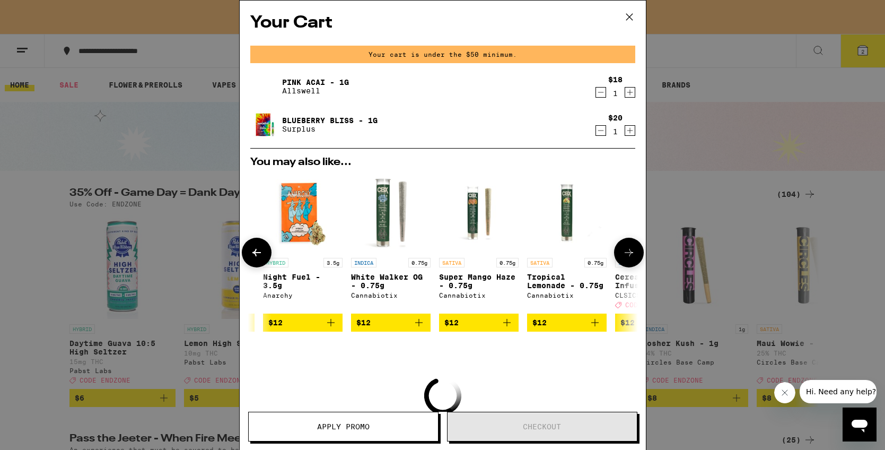
scroll to position [0, 226]
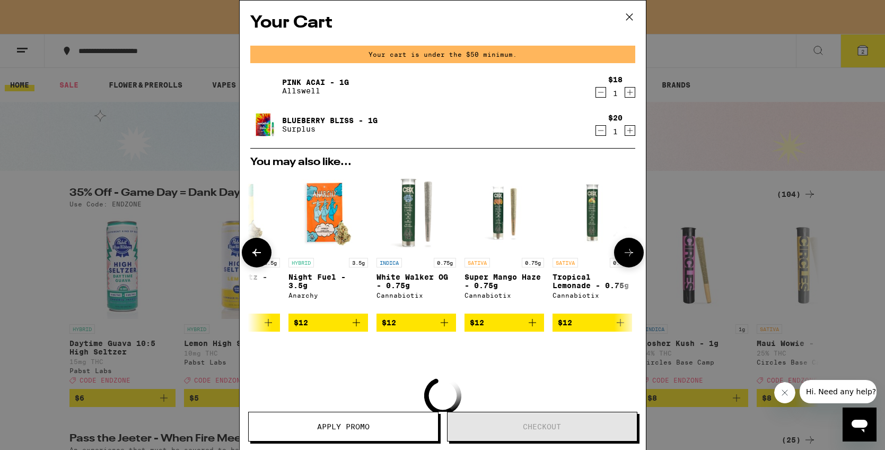
click at [257, 251] on icon at bounding box center [256, 252] width 13 height 13
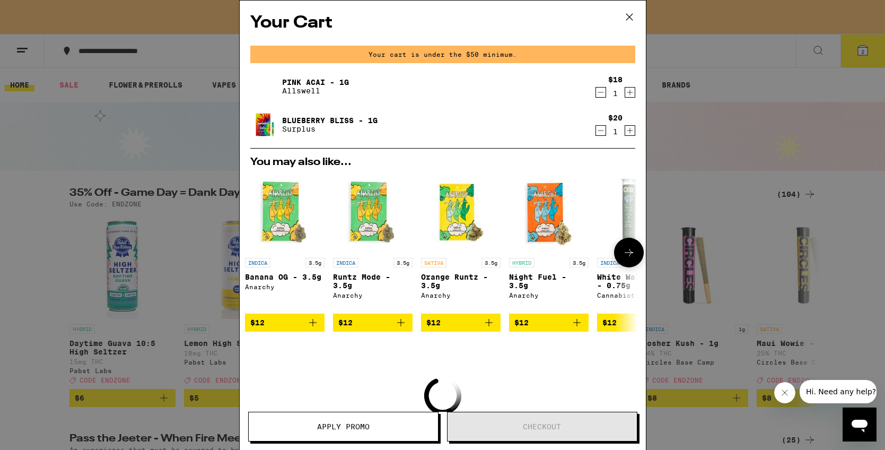
scroll to position [0, 0]
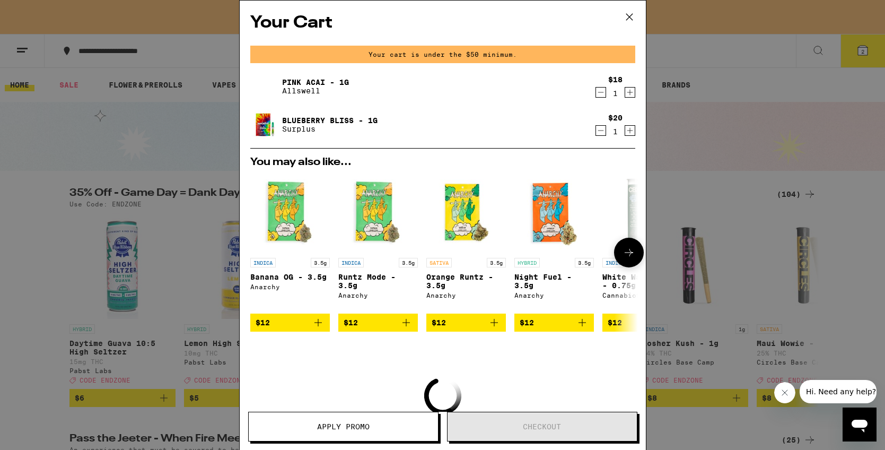
click at [629, 253] on icon at bounding box center [628, 252] width 13 height 13
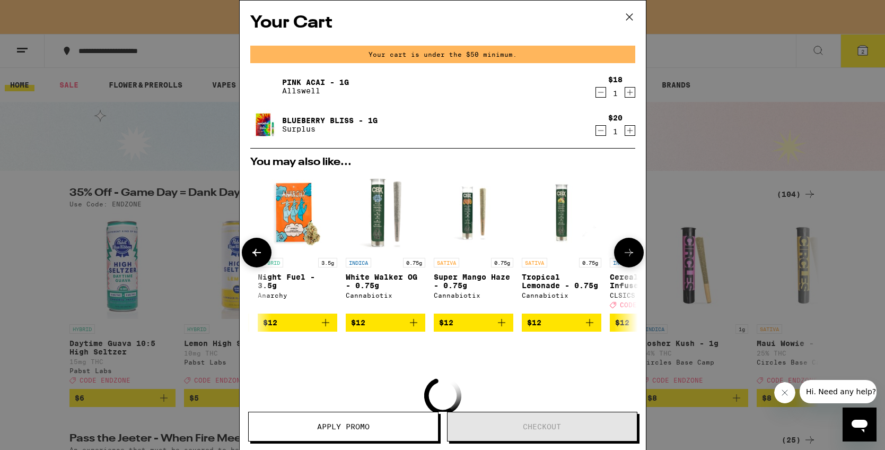
scroll to position [0, 269]
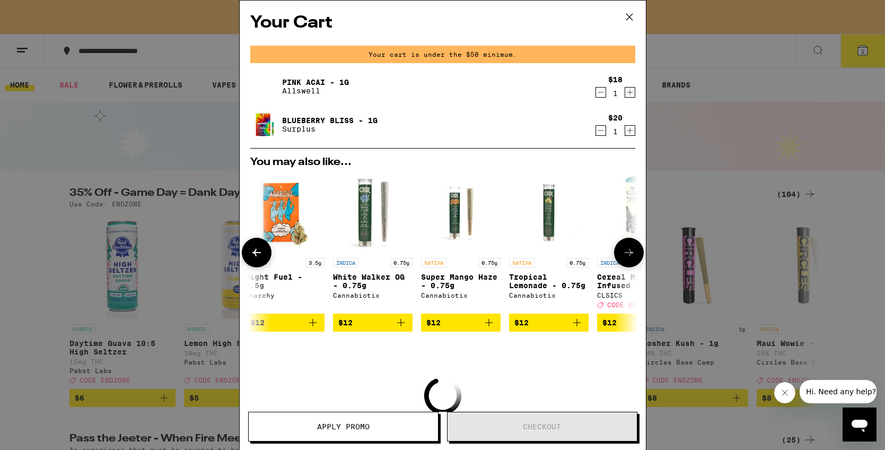
click at [629, 253] on icon at bounding box center [628, 252] width 13 height 13
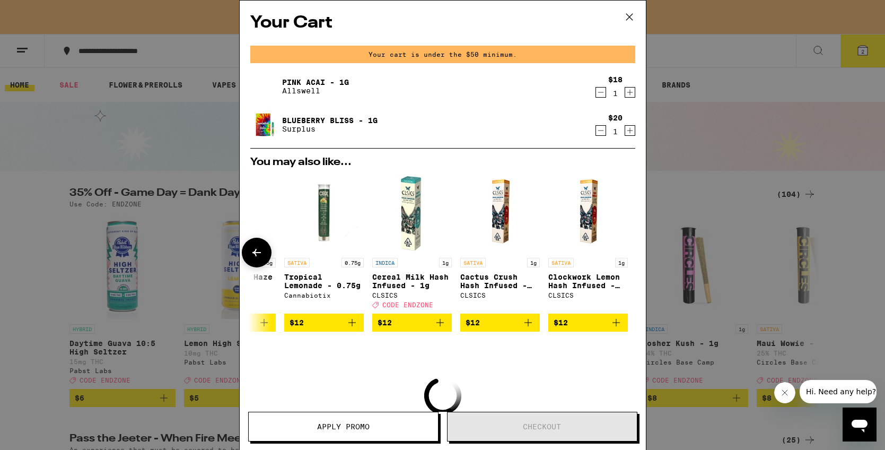
scroll to position [0, 495]
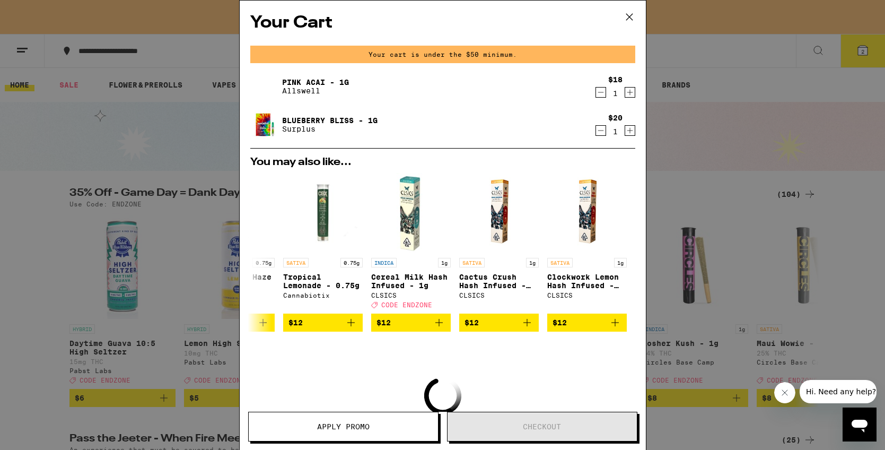
click at [629, 16] on icon at bounding box center [629, 17] width 6 height 6
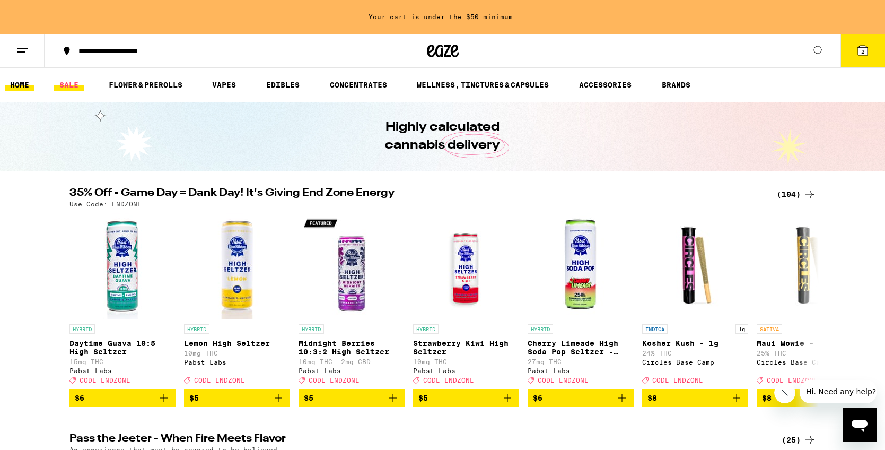
click at [75, 85] on link "SALE" at bounding box center [69, 84] width 30 height 13
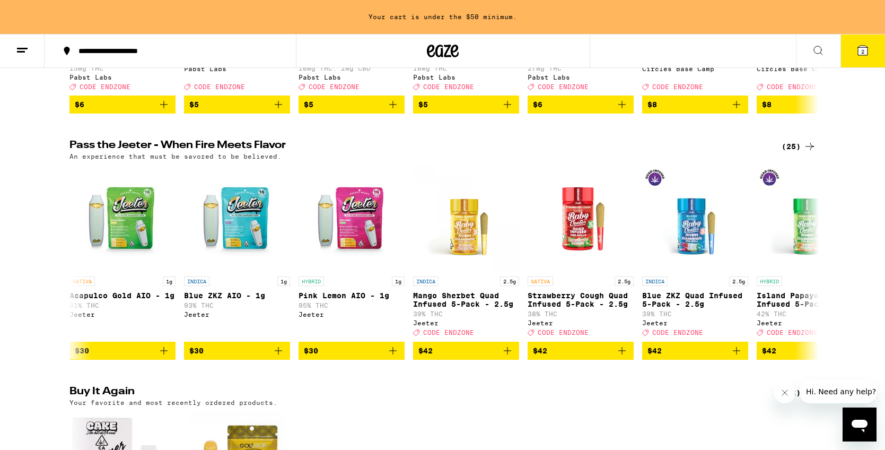
scroll to position [810, 0]
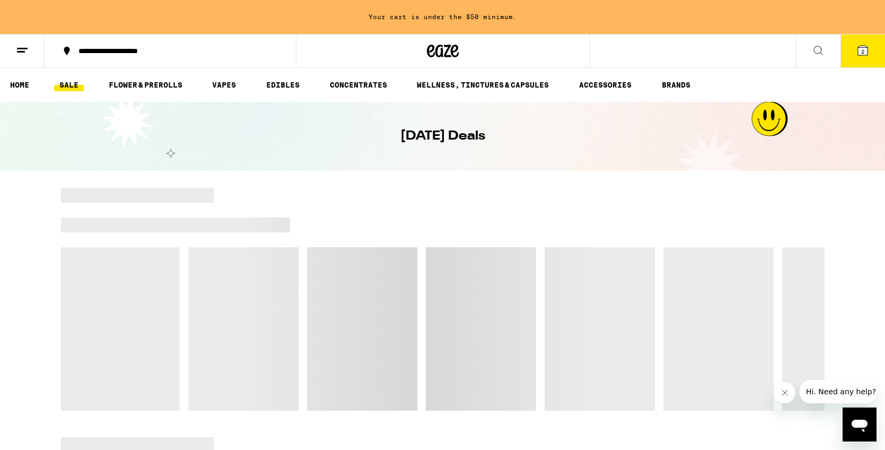
click at [803, 258] on div at bounding box center [442, 299] width 763 height 223
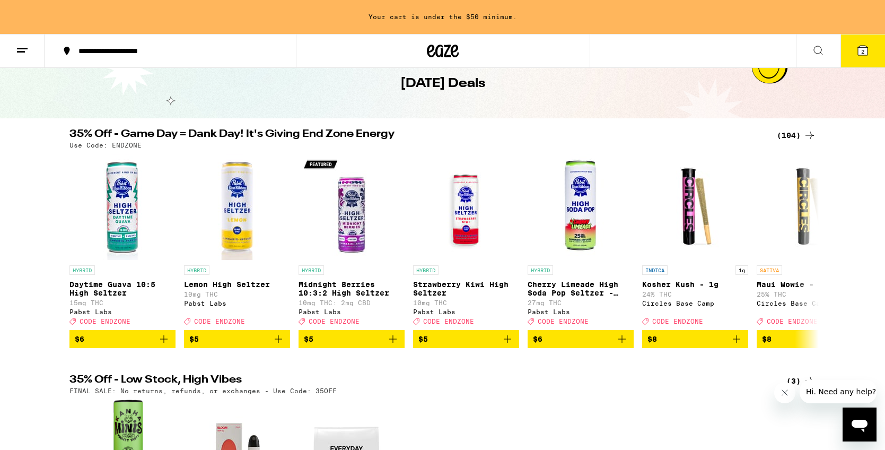
scroll to position [47, 0]
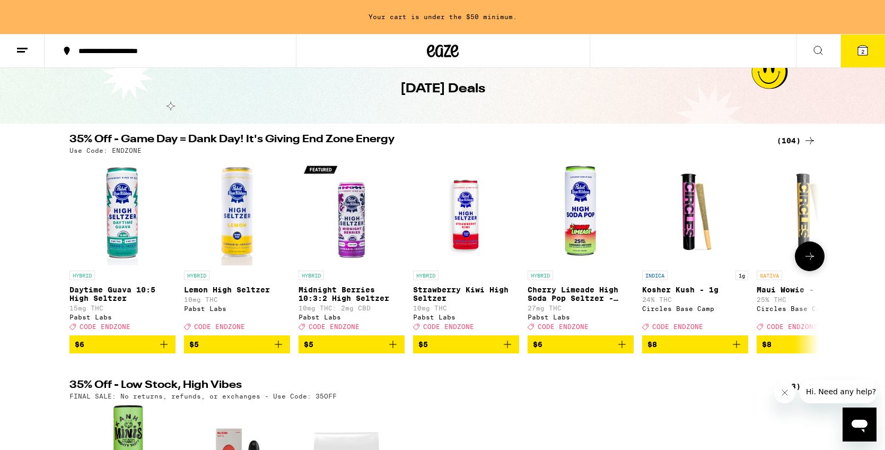
click at [806, 271] on button at bounding box center [810, 256] width 30 height 30
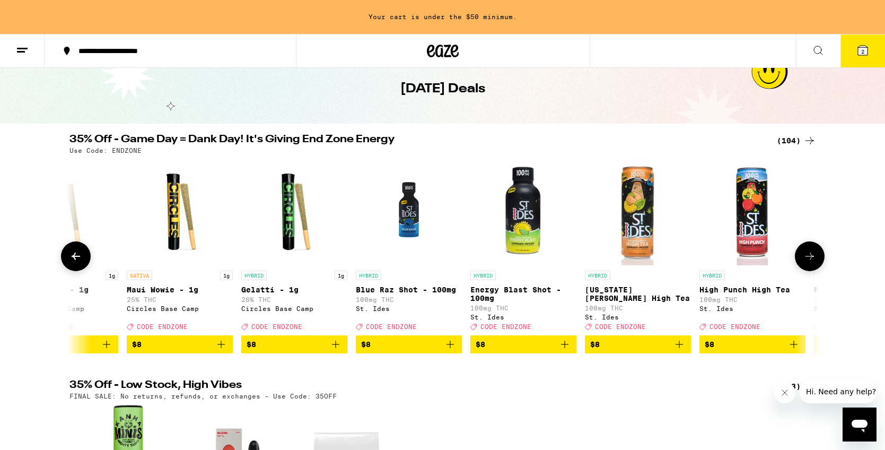
scroll to position [0, 631]
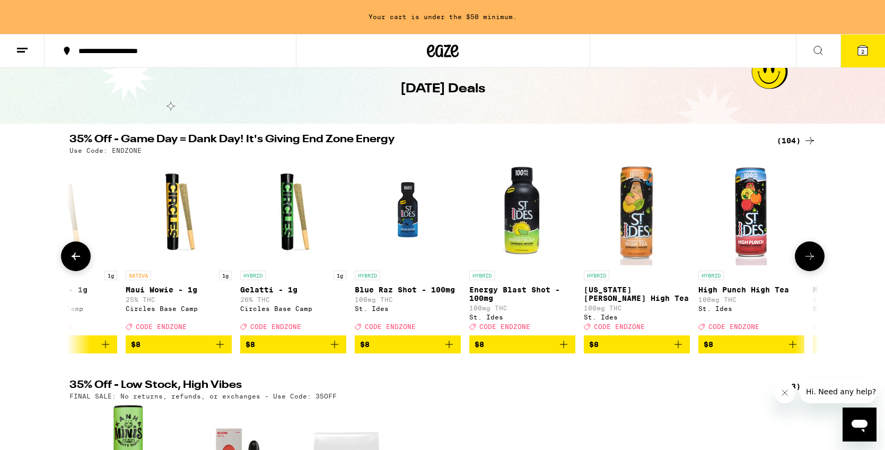
click at [810, 262] on icon at bounding box center [809, 256] width 13 height 13
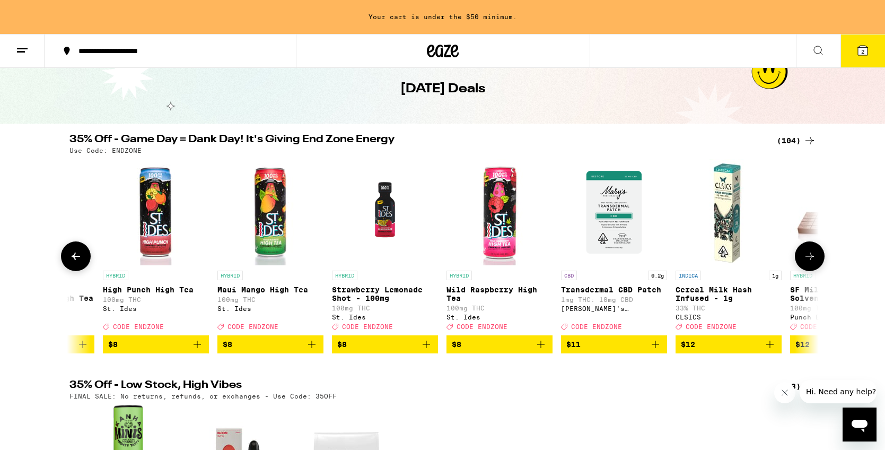
scroll to position [0, 1262]
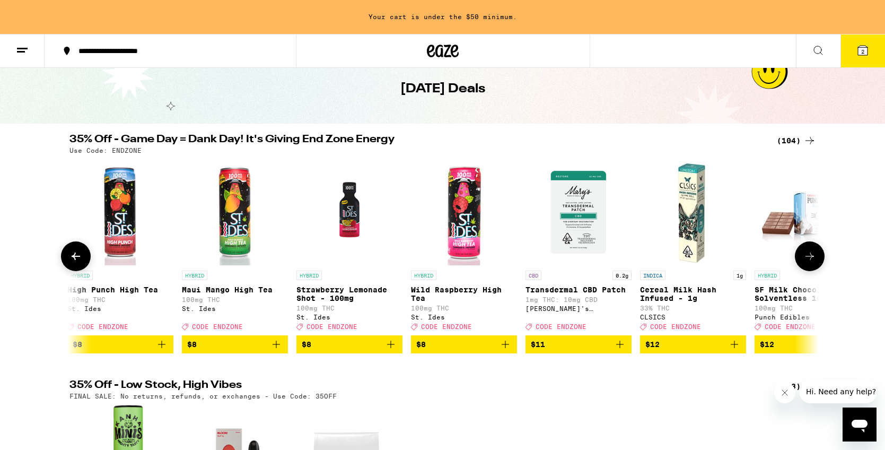
click at [810, 262] on icon at bounding box center [809, 256] width 13 height 13
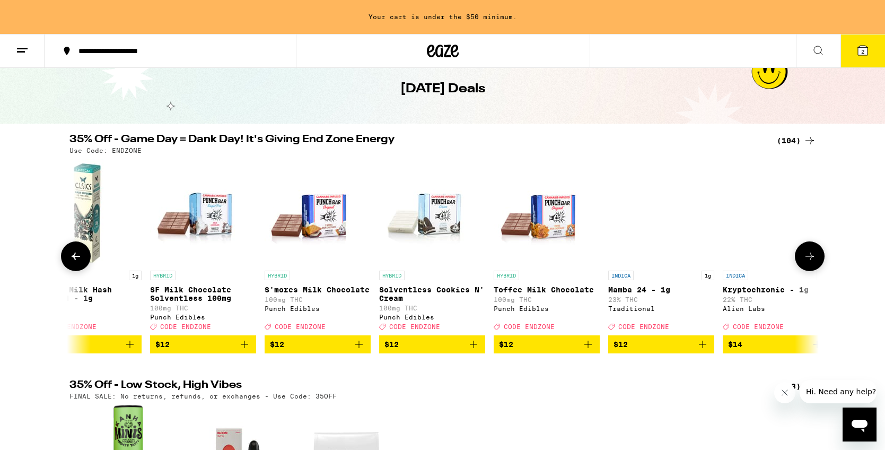
scroll to position [0, 1893]
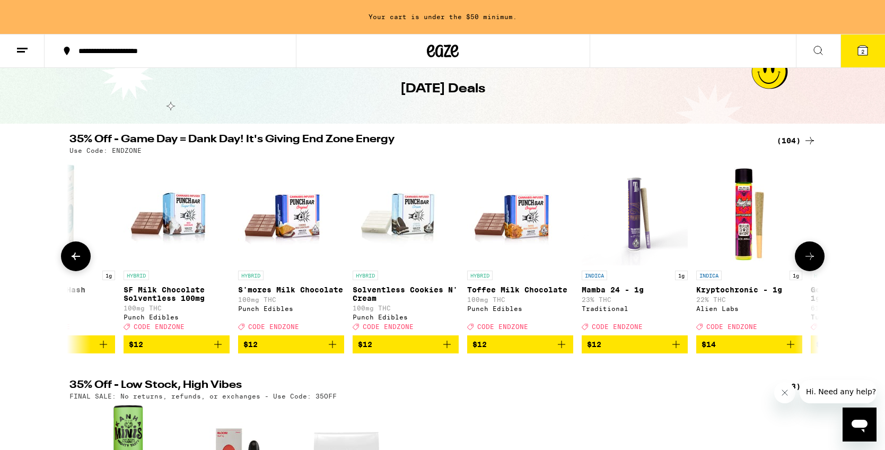
click at [810, 262] on icon at bounding box center [809, 256] width 13 height 13
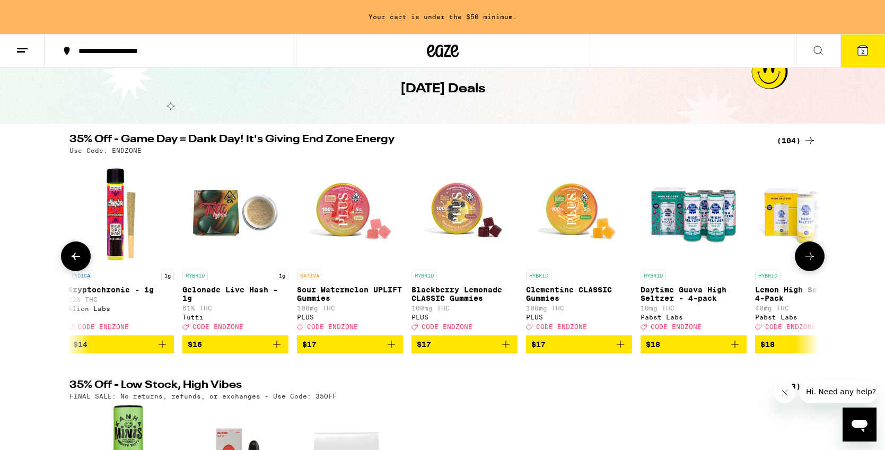
scroll to position [0, 2524]
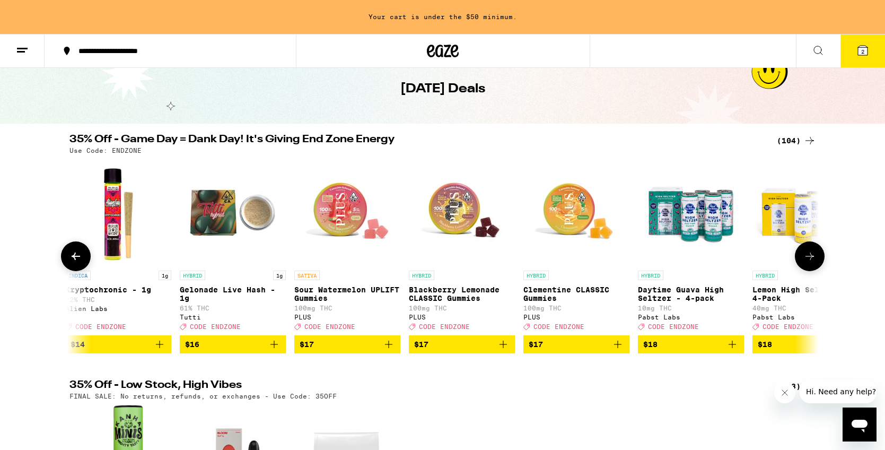
click at [810, 262] on icon at bounding box center [809, 256] width 13 height 13
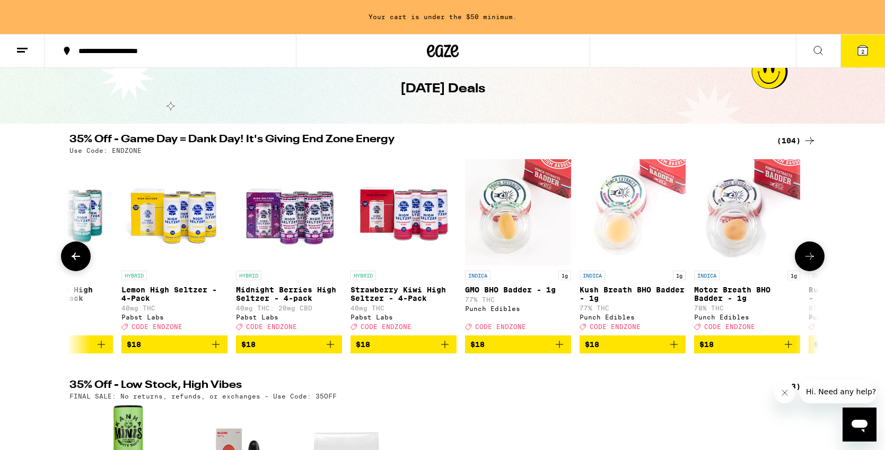
click at [810, 262] on icon at bounding box center [809, 256] width 13 height 13
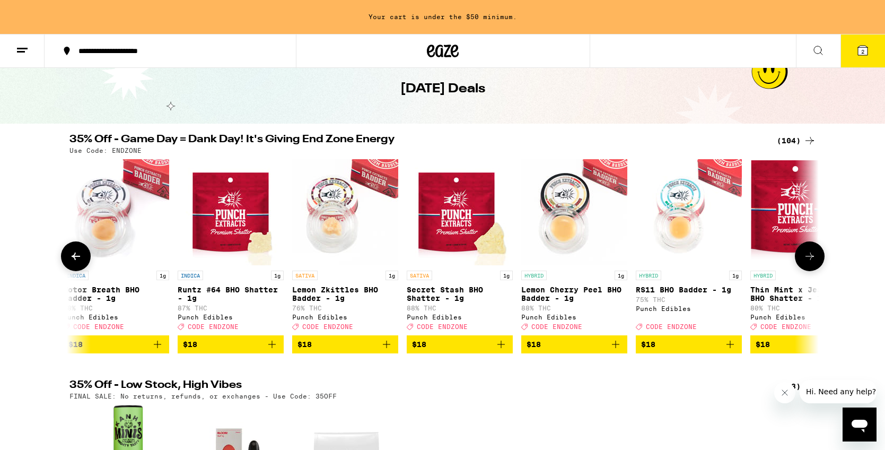
click at [810, 262] on icon at bounding box center [809, 256] width 13 height 13
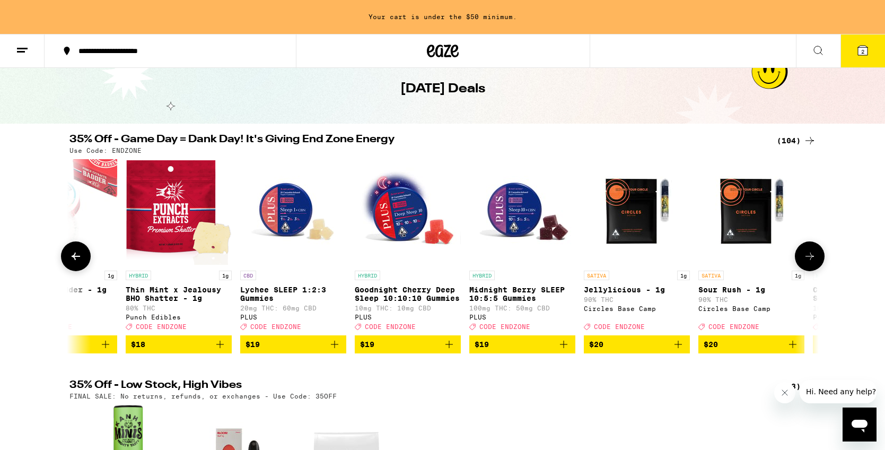
scroll to position [0, 4416]
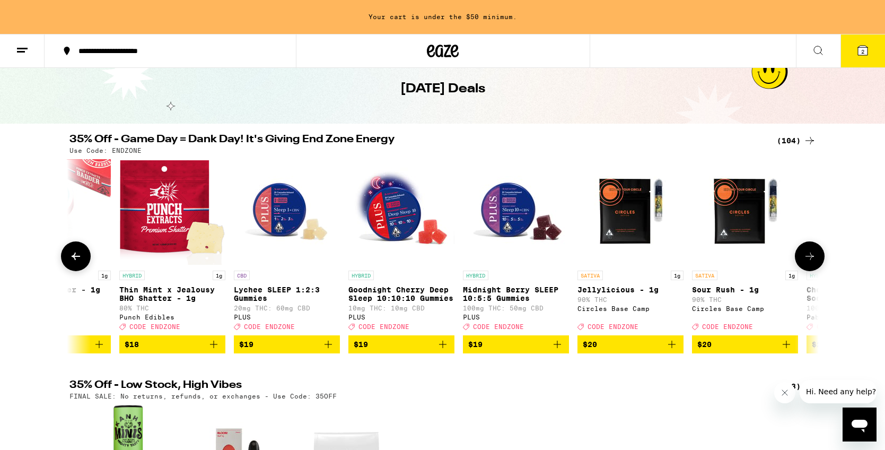
click at [805, 262] on icon at bounding box center [809, 256] width 13 height 13
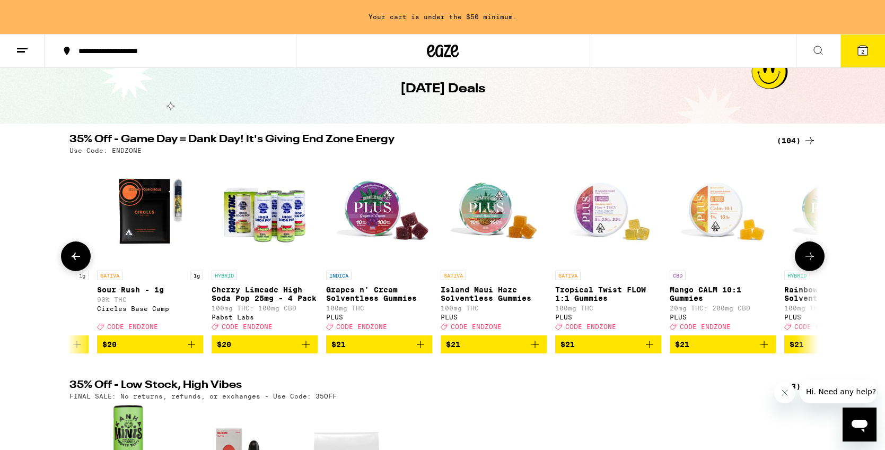
scroll to position [0, 5047]
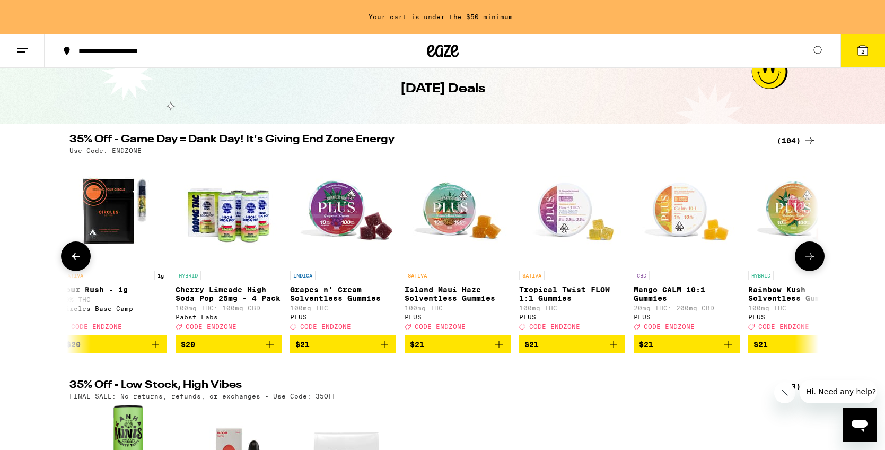
click at [82, 262] on icon at bounding box center [75, 256] width 13 height 13
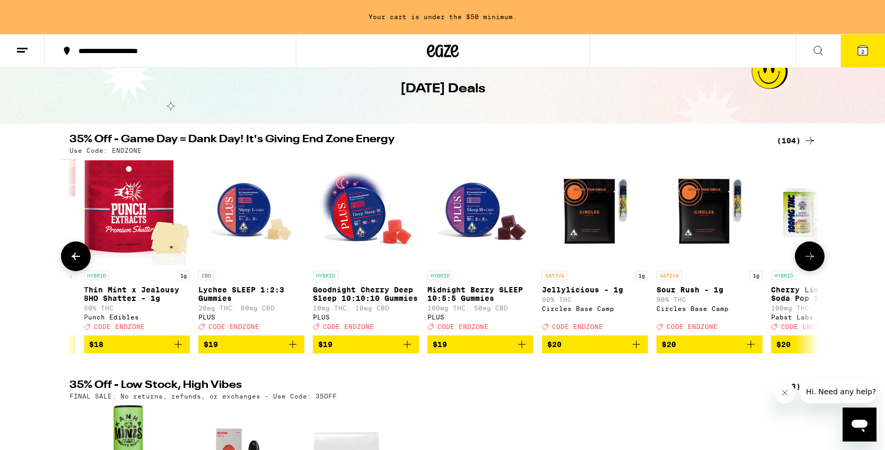
scroll to position [0, 4416]
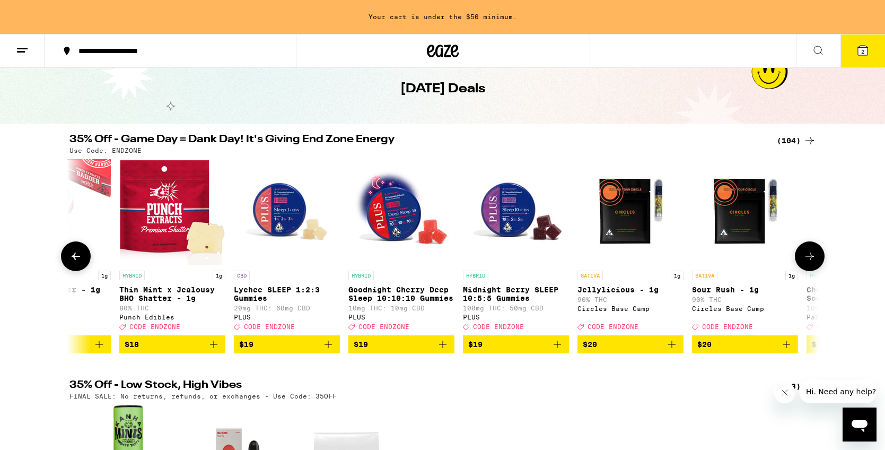
click at [670, 350] on icon "Add to bag" at bounding box center [671, 344] width 13 height 13
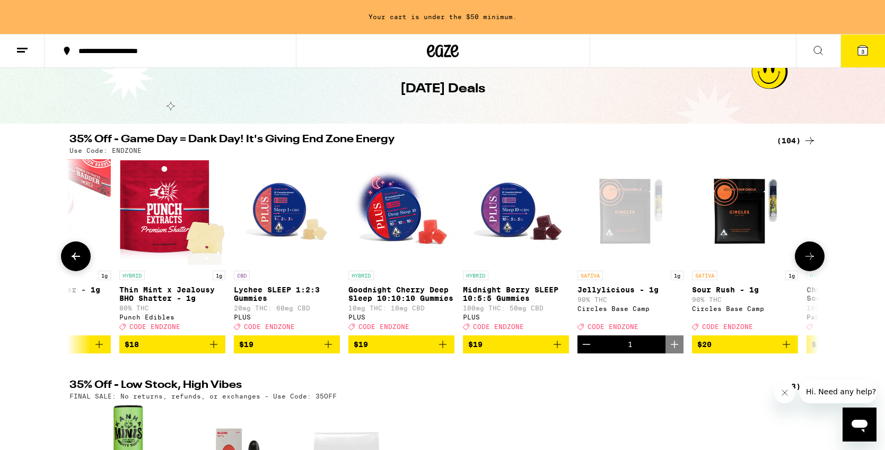
scroll to position [13, 0]
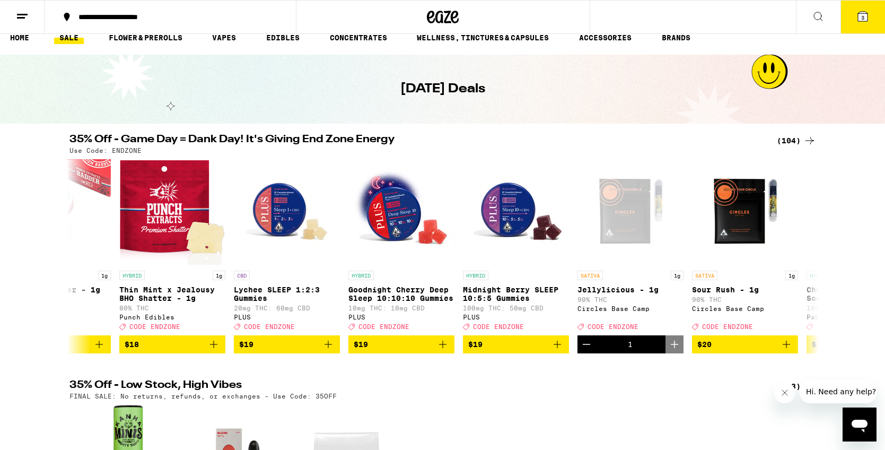
click at [864, 19] on span "3" at bounding box center [862, 17] width 3 height 6
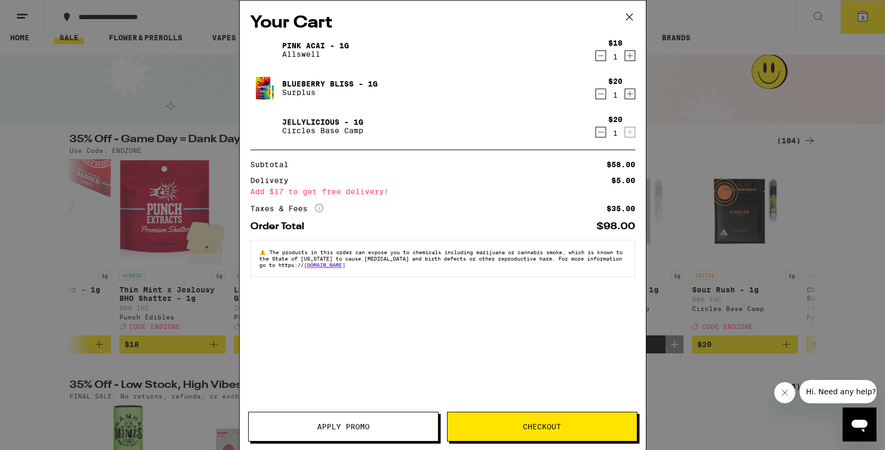
click at [324, 425] on span "Apply Promo" at bounding box center [343, 426] width 52 height 7
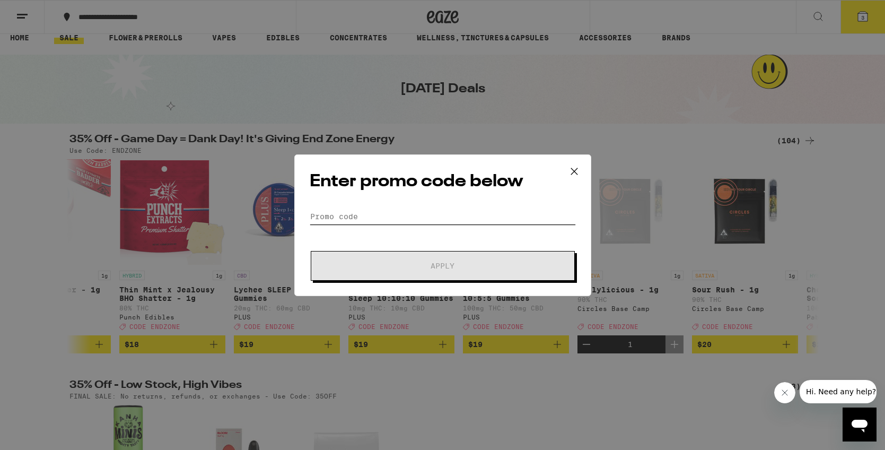
click at [440, 213] on input "Promo Code" at bounding box center [443, 216] width 266 height 16
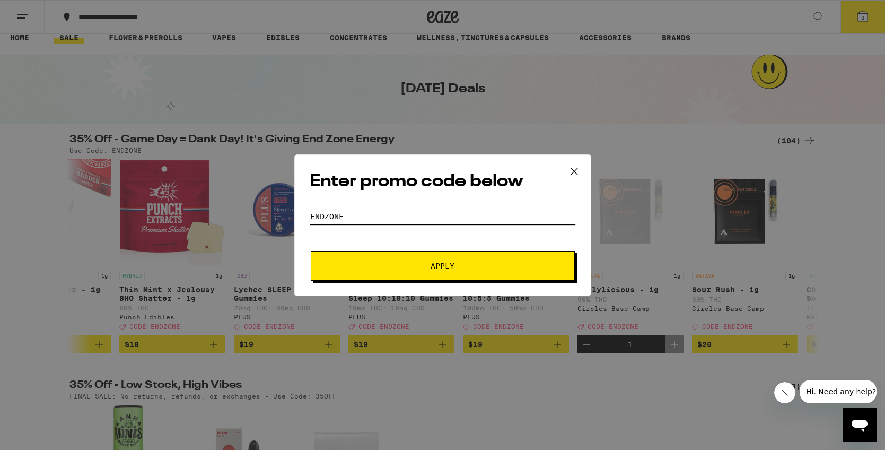
click at [311, 251] on button "Apply" at bounding box center [443, 266] width 264 height 30
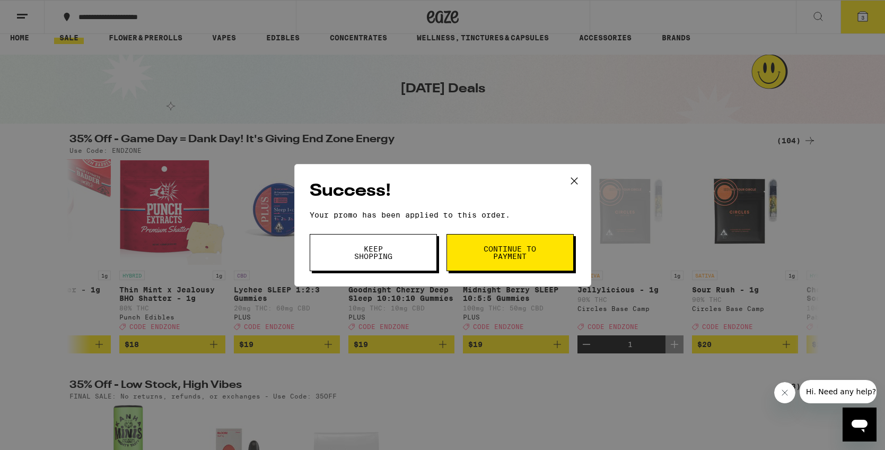
type input "ENDZONE1"
click at [525, 257] on span "Continue to payment" at bounding box center [510, 252] width 54 height 15
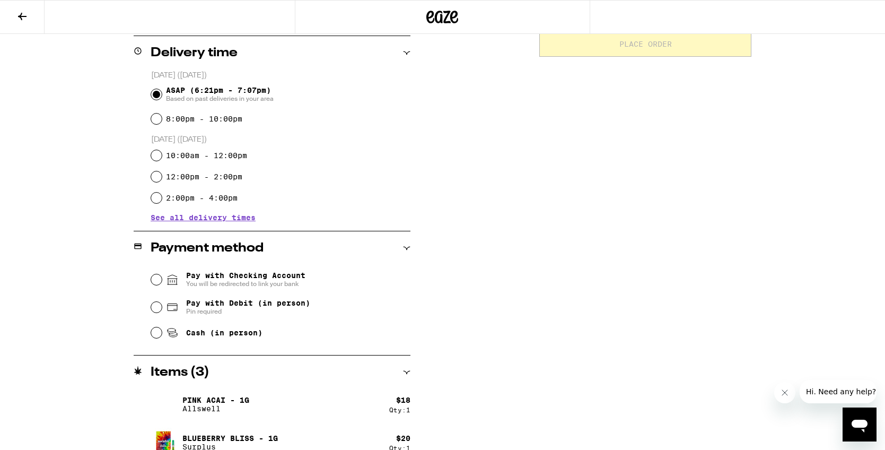
scroll to position [315, 0]
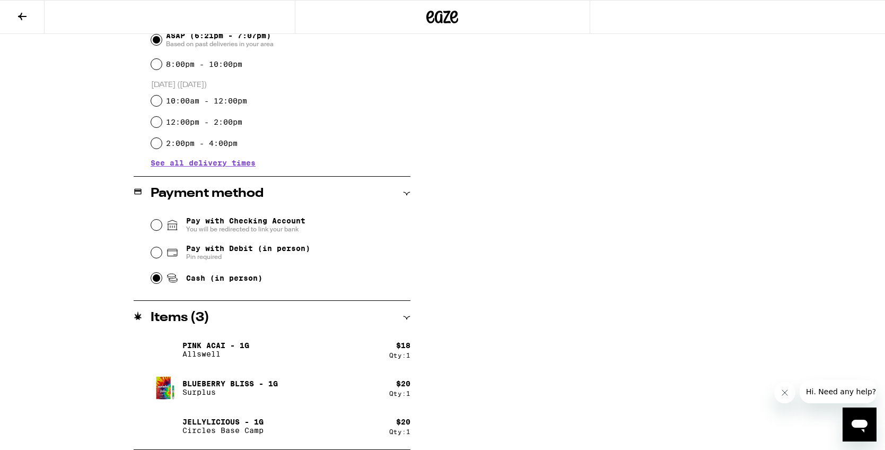
click at [159, 280] on input "Cash (in person)" at bounding box center [156, 278] width 11 height 11
radio input "true"
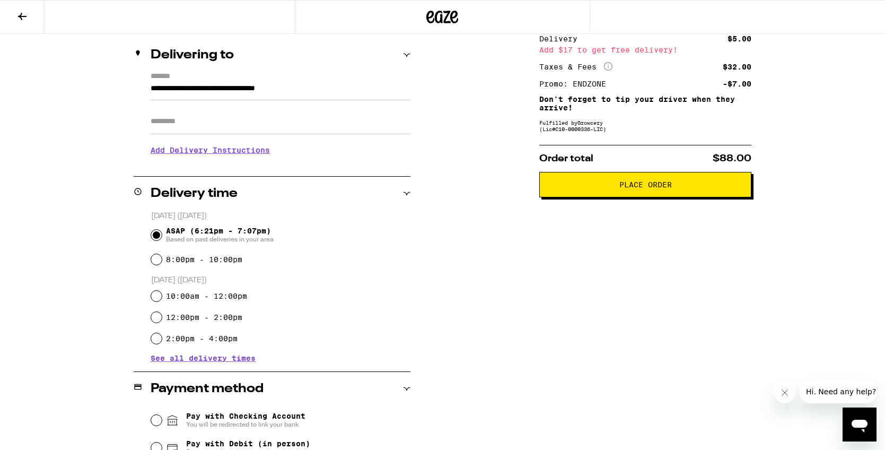
scroll to position [0, 0]
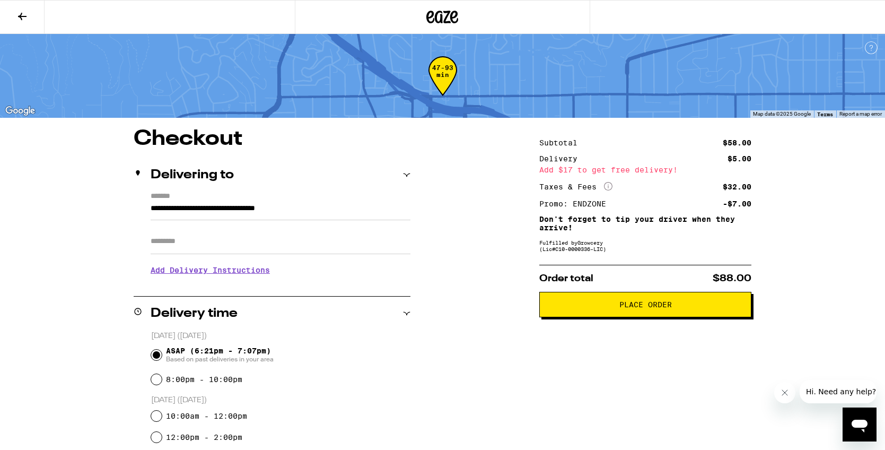
click at [305, 243] on input "Apt/Suite" at bounding box center [281, 241] width 260 height 25
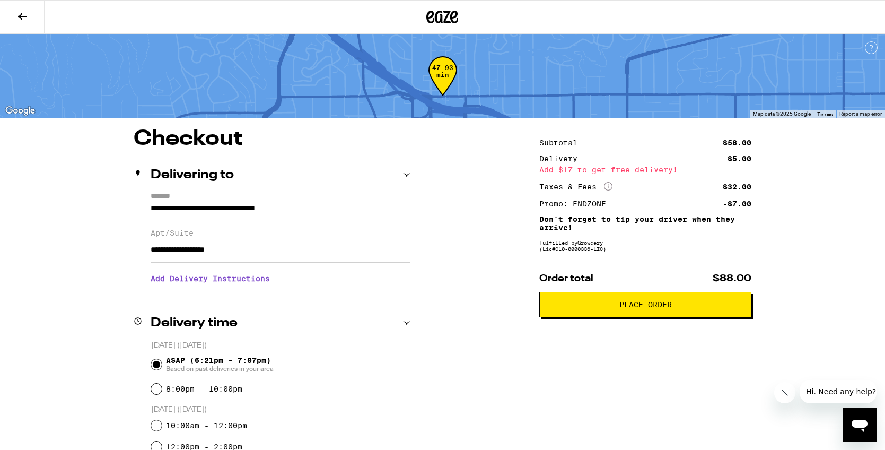
type input "**********"
click at [176, 207] on input "**********" at bounding box center [281, 211] width 260 height 18
click at [172, 209] on input "**********" at bounding box center [281, 211] width 260 height 18
click at [172, 210] on input "**********" at bounding box center [281, 211] width 260 height 18
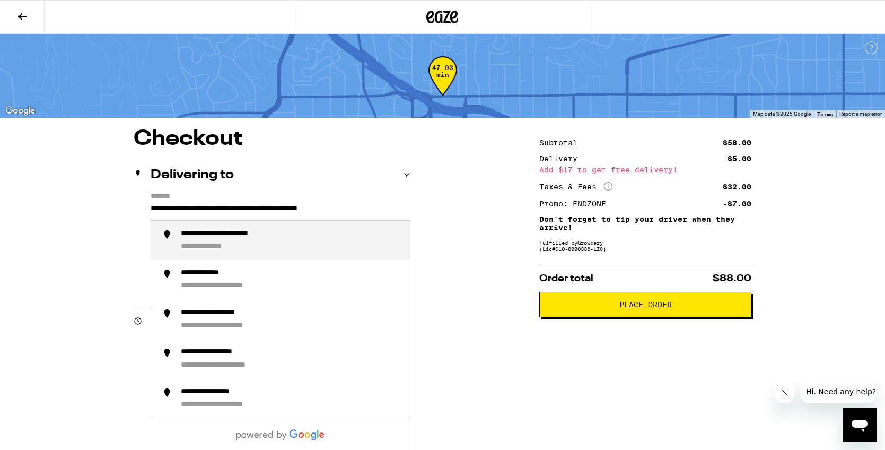
type input "**********"
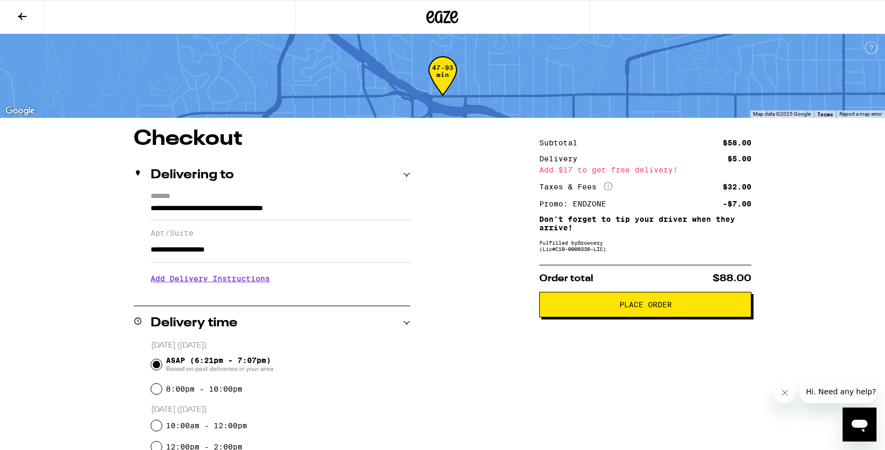
click at [252, 253] on input "**********" at bounding box center [281, 249] width 260 height 25
type input "**********"
click at [246, 280] on h3 "Add Delivery Instructions" at bounding box center [281, 278] width 260 height 24
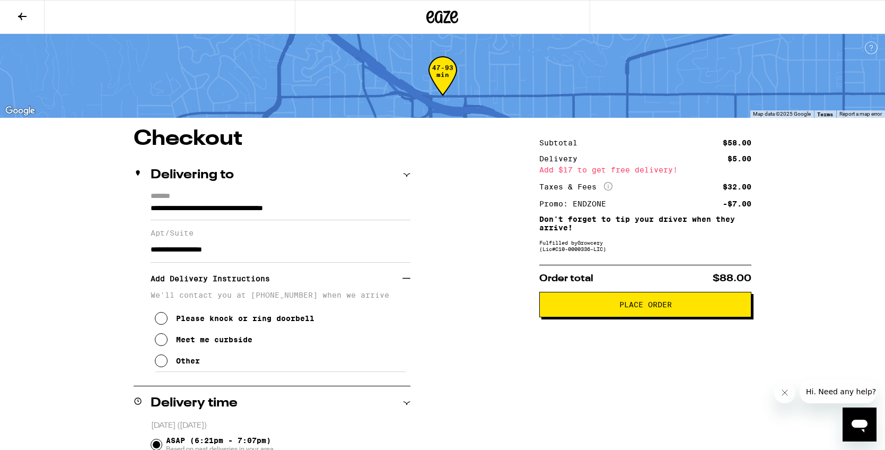
click at [162, 324] on icon at bounding box center [161, 318] width 13 height 13
click at [161, 363] on icon at bounding box center [161, 360] width 13 height 13
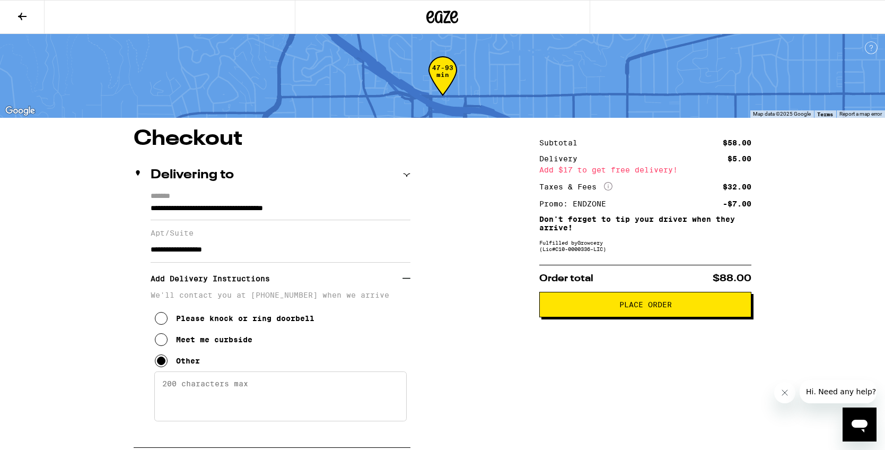
click at [225, 401] on textarea "Enter any other delivery instructions you want driver to know" at bounding box center [280, 396] width 252 height 50
type textarea "CODE 6538#"
click at [684, 305] on span "Place Order" at bounding box center [645, 304] width 194 height 7
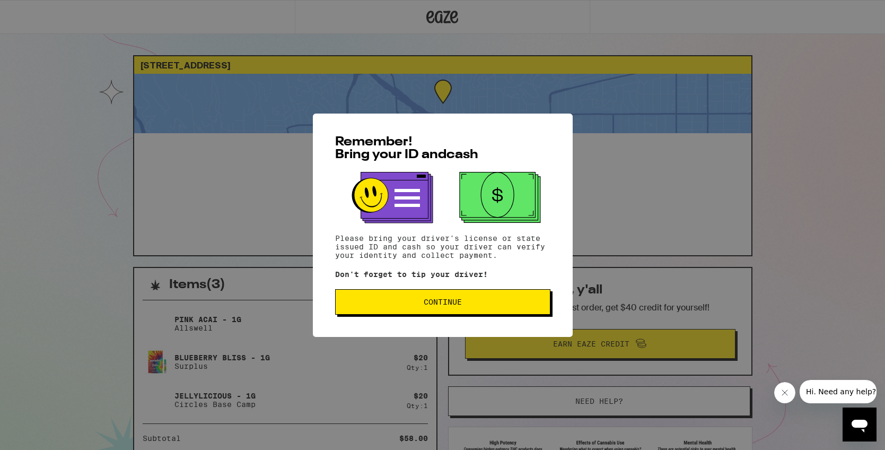
click at [469, 312] on button "Continue" at bounding box center [442, 301] width 215 height 25
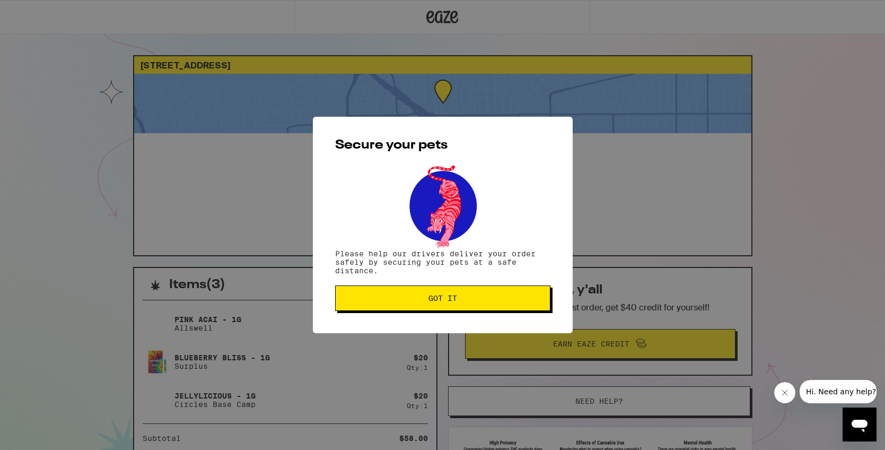
click at [488, 286] on div "Secure your pets Please help our drivers deliver your order safely by securing …" at bounding box center [443, 225] width 260 height 216
click at [485, 296] on span "Got it" at bounding box center [442, 297] width 197 height 7
